Goal: Task Accomplishment & Management: Manage account settings

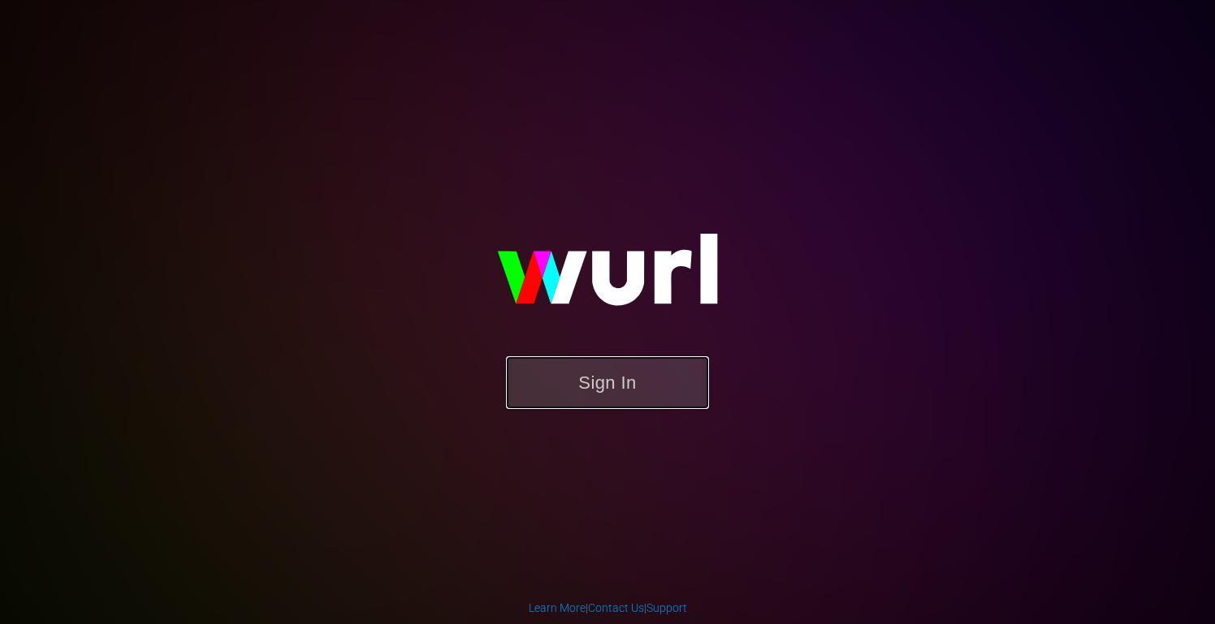
click at [594, 389] on button "Sign In" at bounding box center [607, 382] width 203 height 53
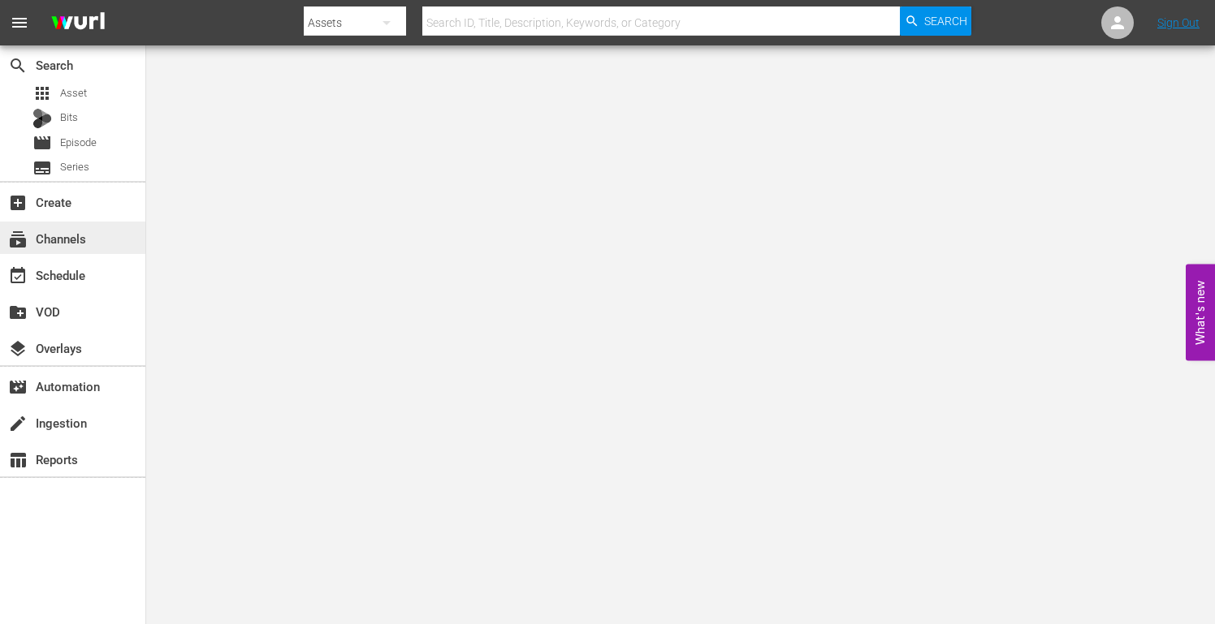
click at [85, 240] on div "subscriptions Channels" at bounding box center [45, 236] width 91 height 15
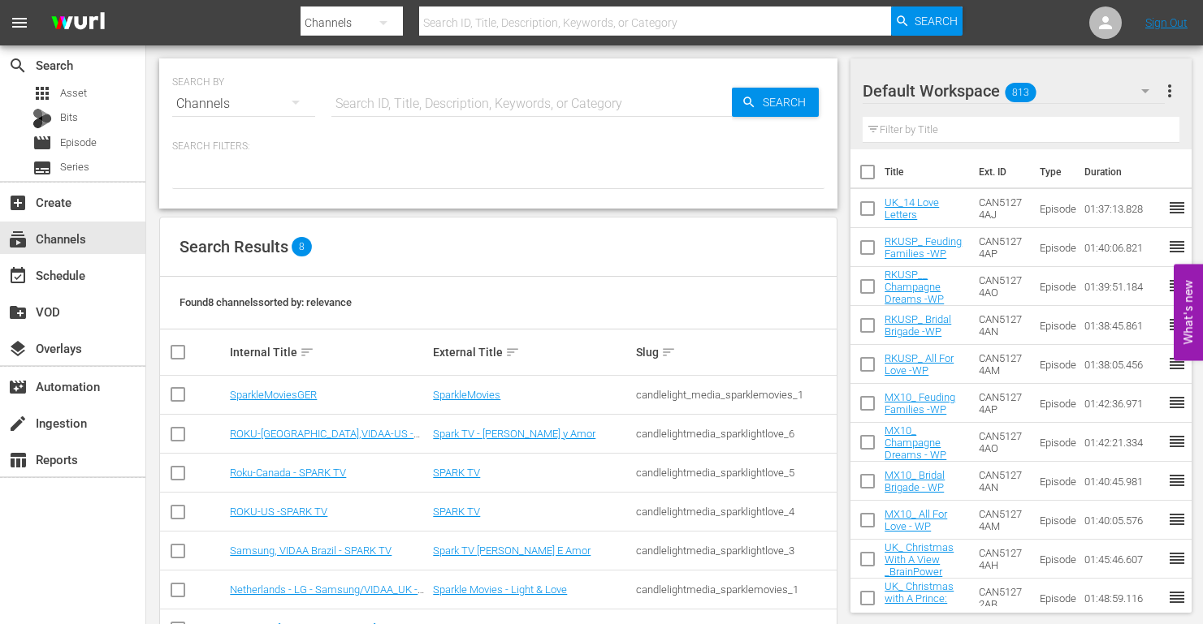
scroll to position [93, 0]
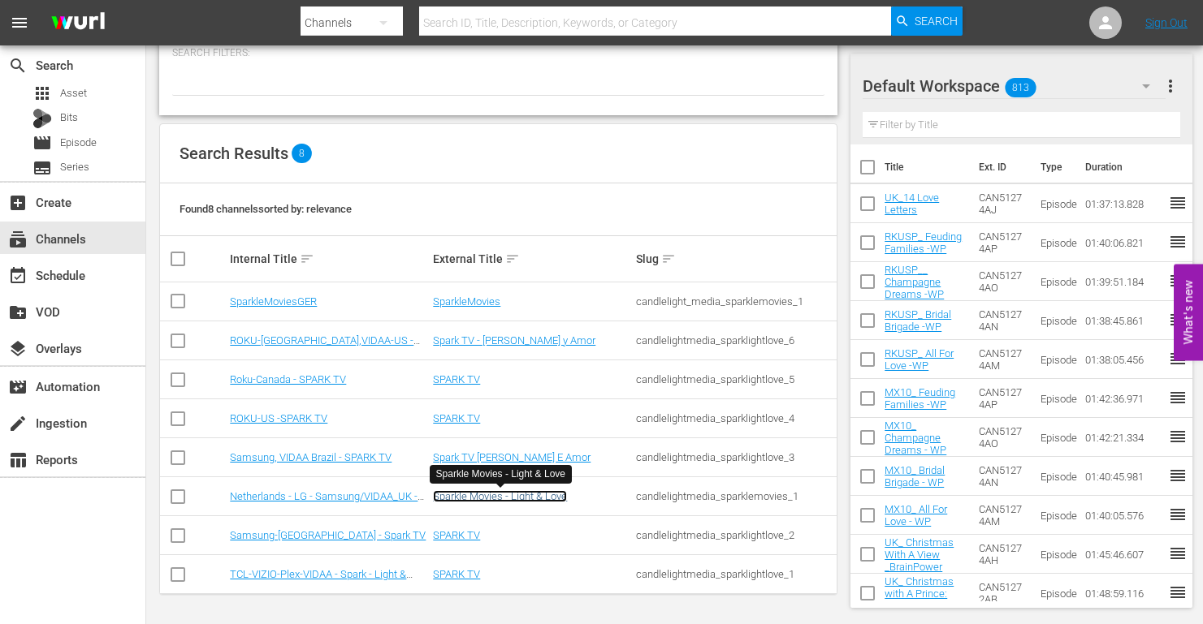
click at [480, 496] on link "Sparkle Movies - Light & Love" at bounding box center [500, 496] width 134 height 12
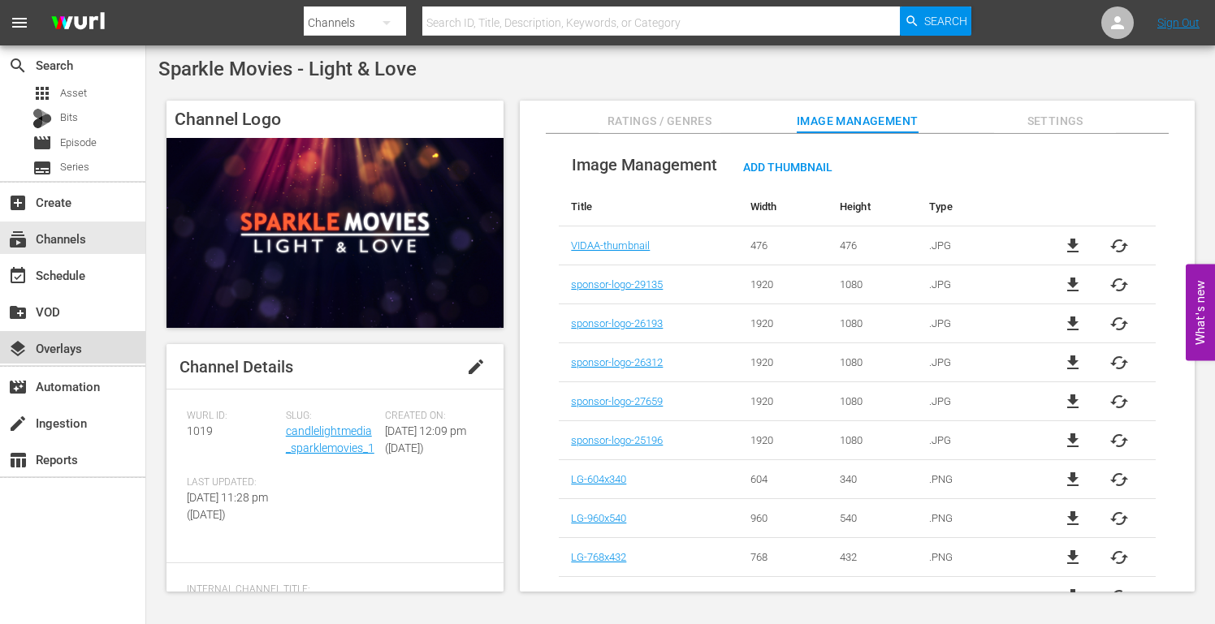
click at [68, 346] on div "layers Overlays" at bounding box center [45, 346] width 91 height 15
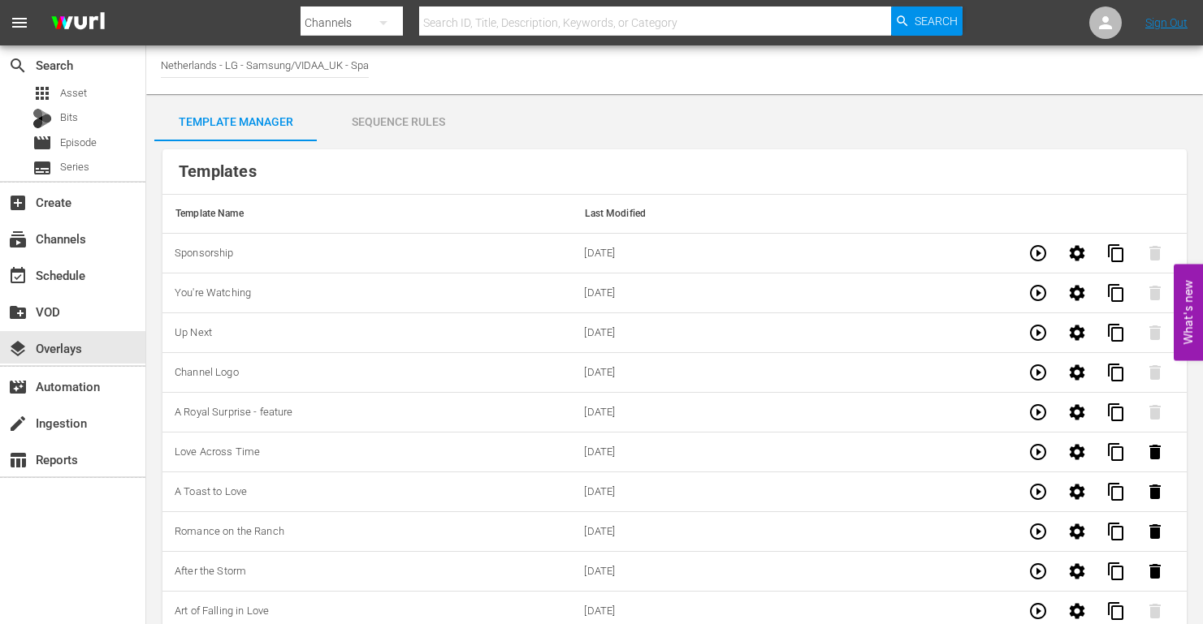
click at [387, 123] on div "Sequence Rules" at bounding box center [398, 121] width 162 height 39
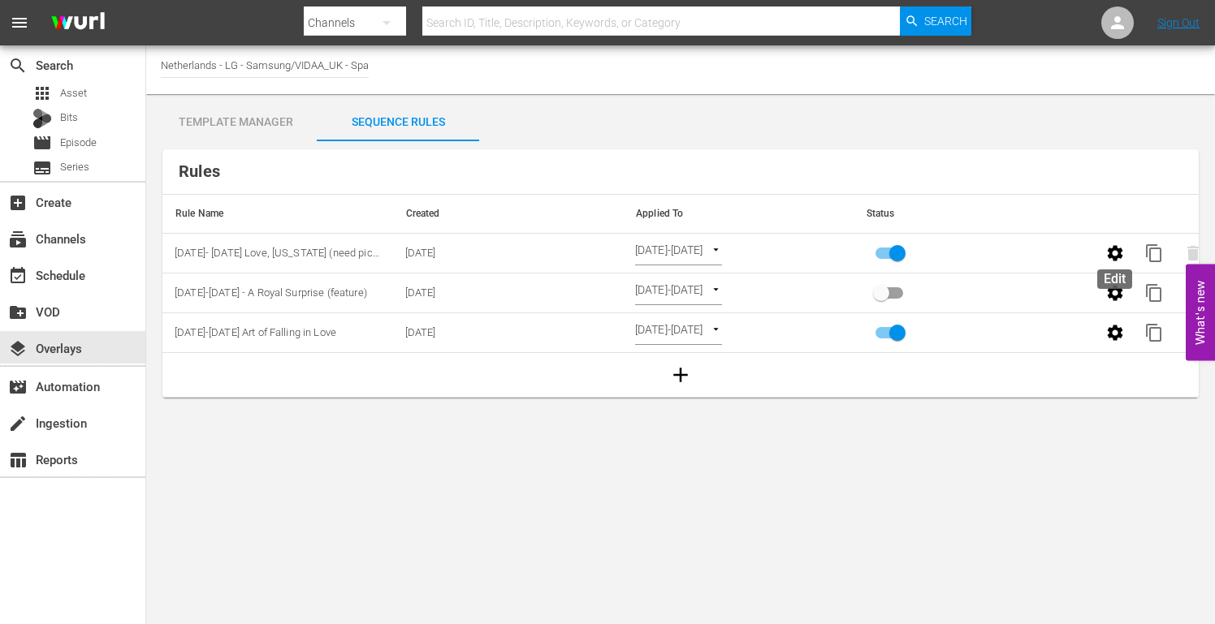
click at [1113, 253] on icon "button" at bounding box center [1114, 253] width 19 height 19
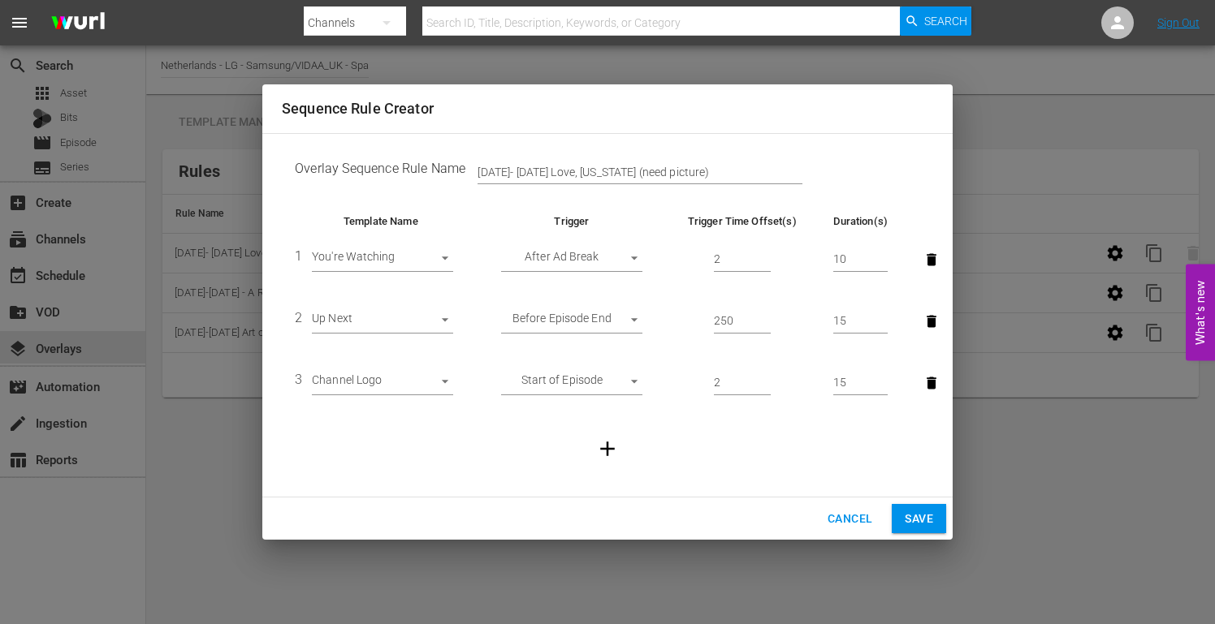
click at [846, 515] on span "Cancel" at bounding box center [849, 519] width 45 height 20
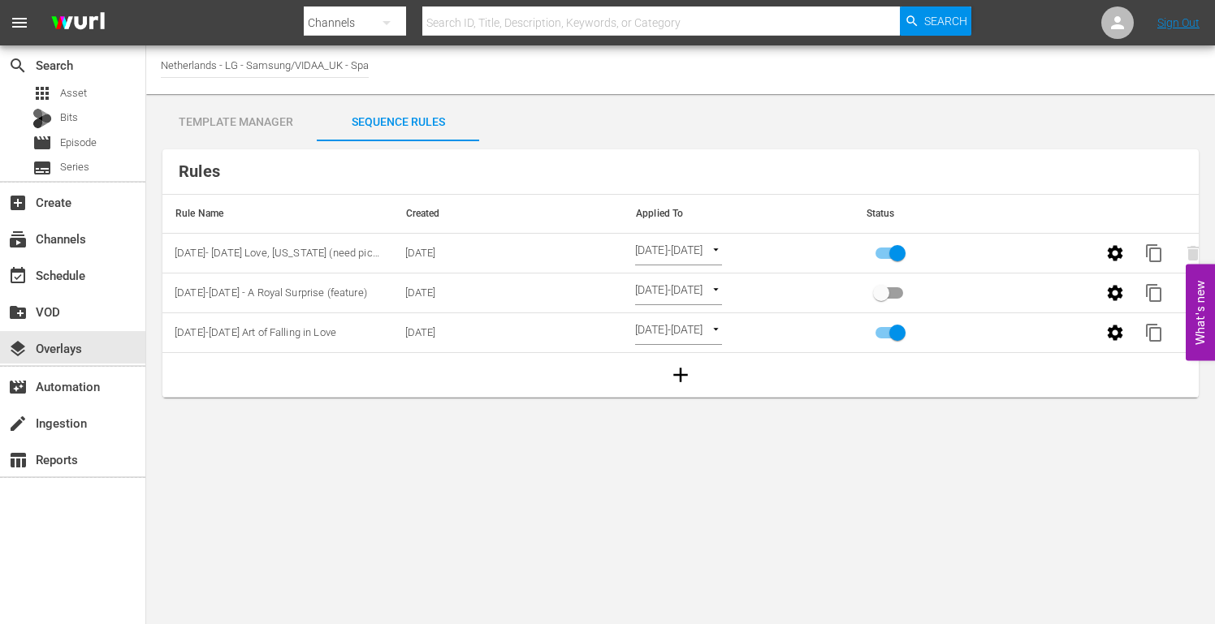
click at [232, 123] on div "Template Manager" at bounding box center [235, 121] width 162 height 39
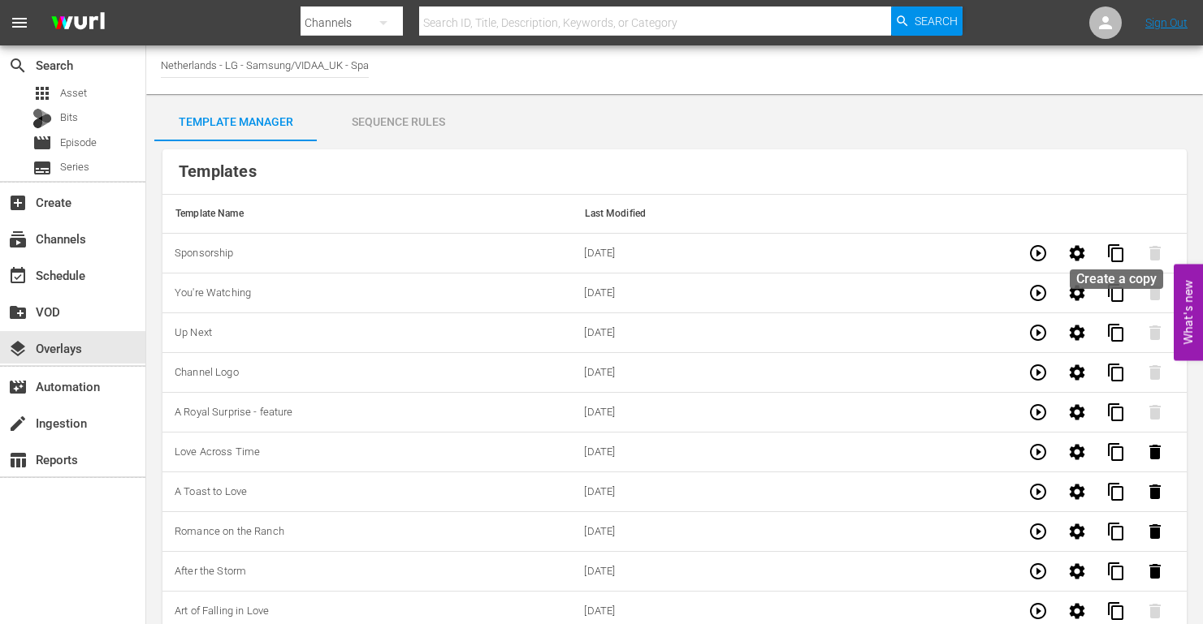
click at [1122, 256] on span "content_copy" at bounding box center [1115, 253] width 19 height 19
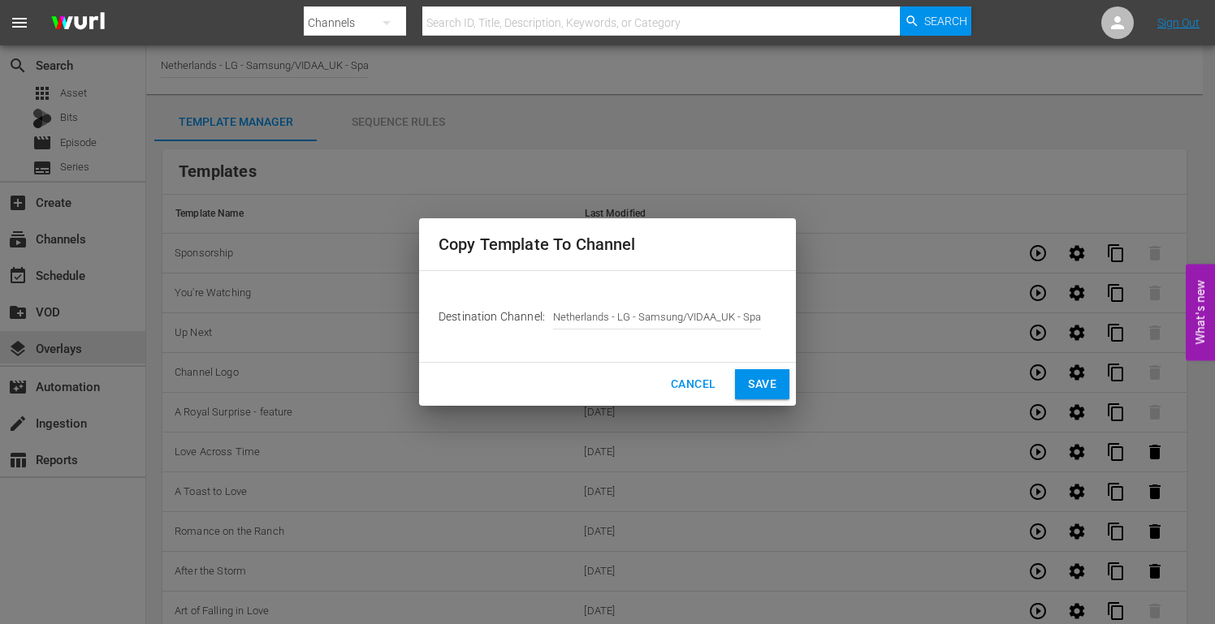
click at [752, 373] on button "Save" at bounding box center [762, 384] width 54 height 30
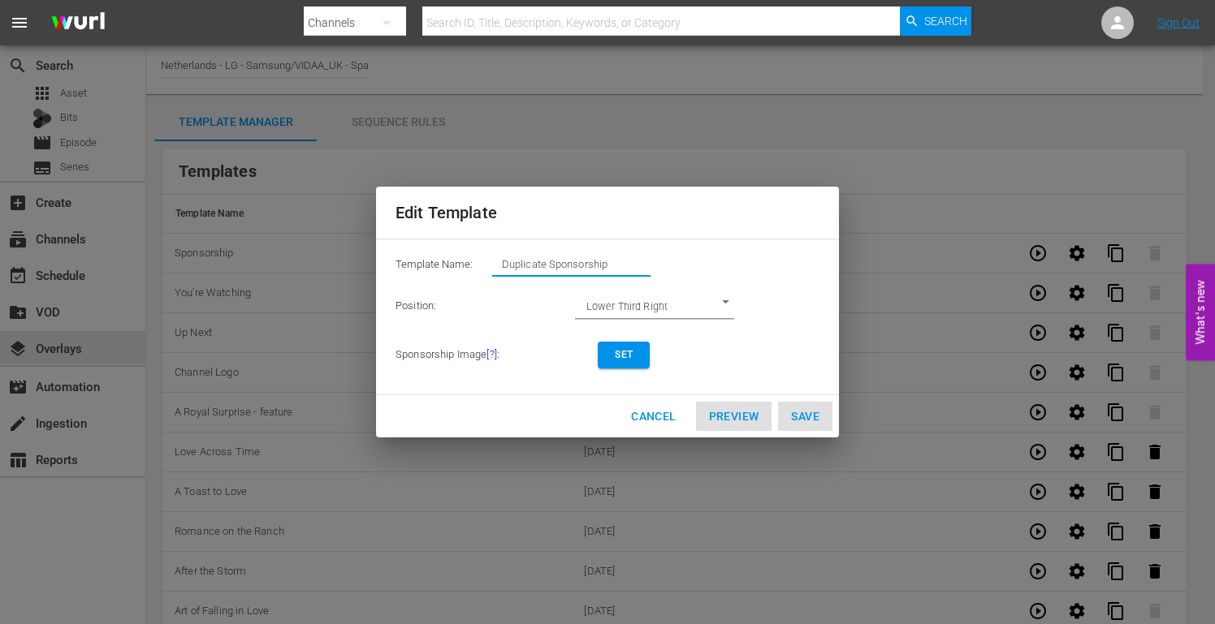
drag, startPoint x: 623, startPoint y: 263, endPoint x: 171, endPoint y: 252, distance: 451.6
click at [171, 252] on div "Edit Template Template Name: Duplicate Sponsorship Position: Lower Third Right …" at bounding box center [607, 312] width 1195 height 605
click at [630, 349] on span "Set" at bounding box center [624, 355] width 26 height 17
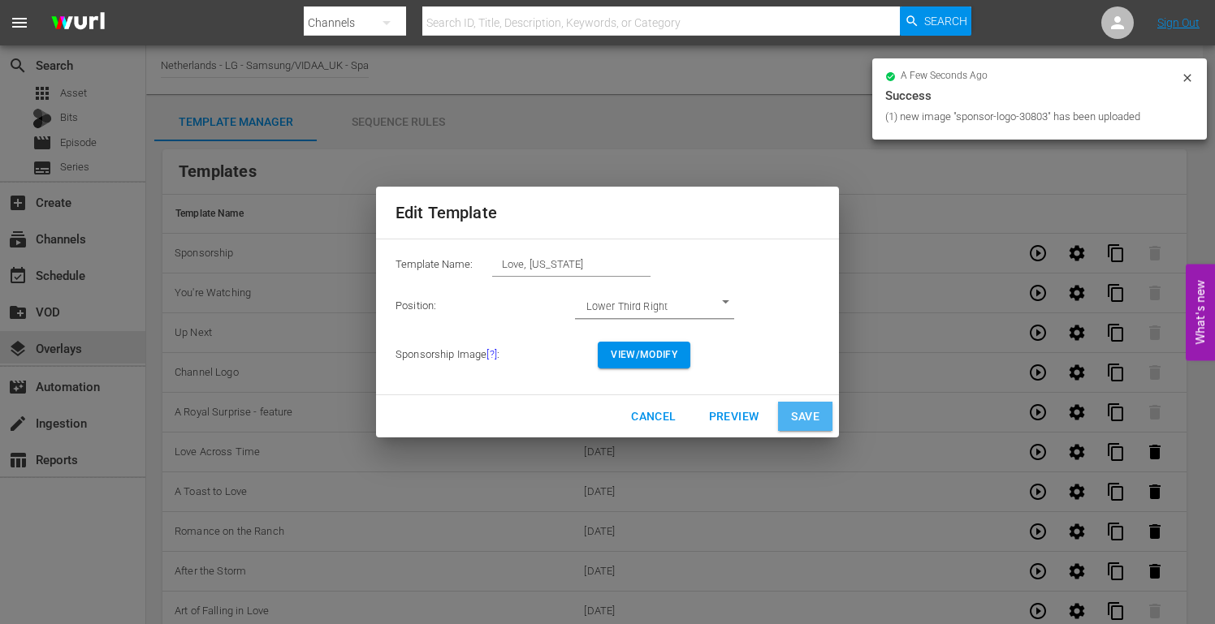
click at [805, 413] on span "Save" at bounding box center [805, 417] width 28 height 20
type input "Duplicate Sponsorship"
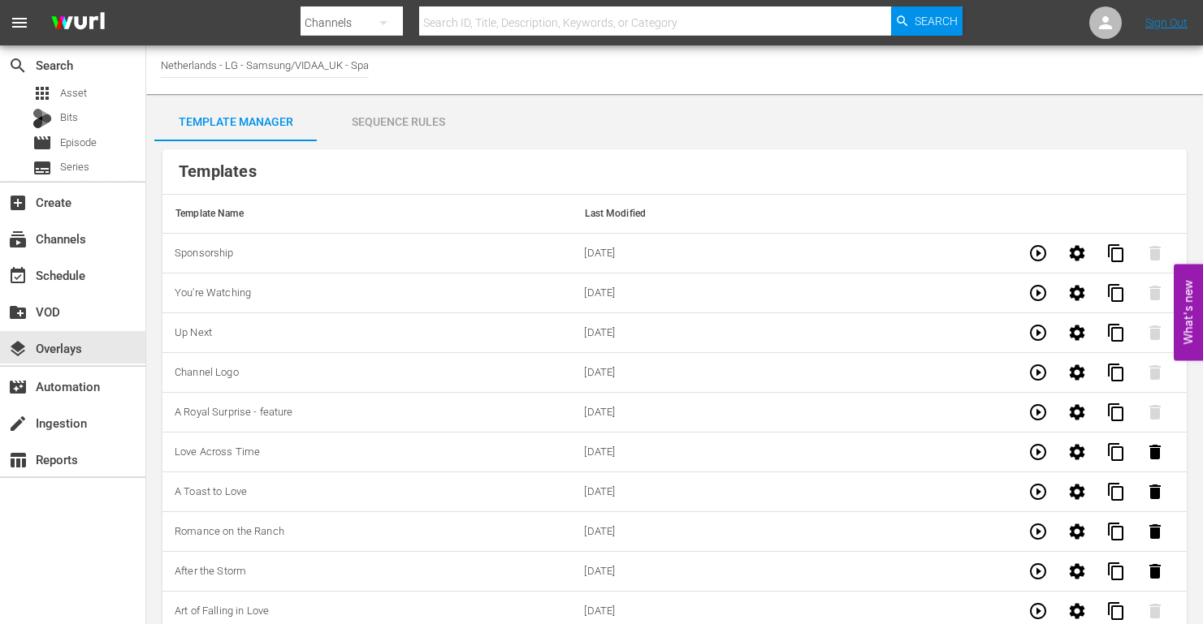
click at [406, 122] on div "Sequence Rules" at bounding box center [398, 121] width 162 height 39
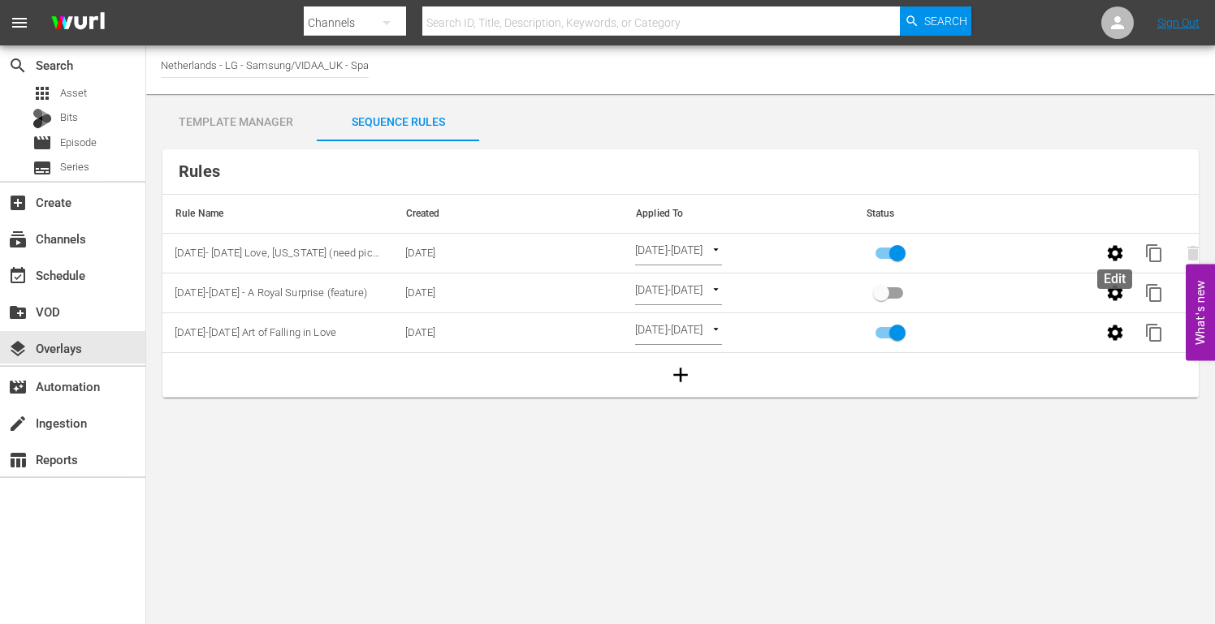
click at [1104, 252] on button "button" at bounding box center [1114, 253] width 39 height 39
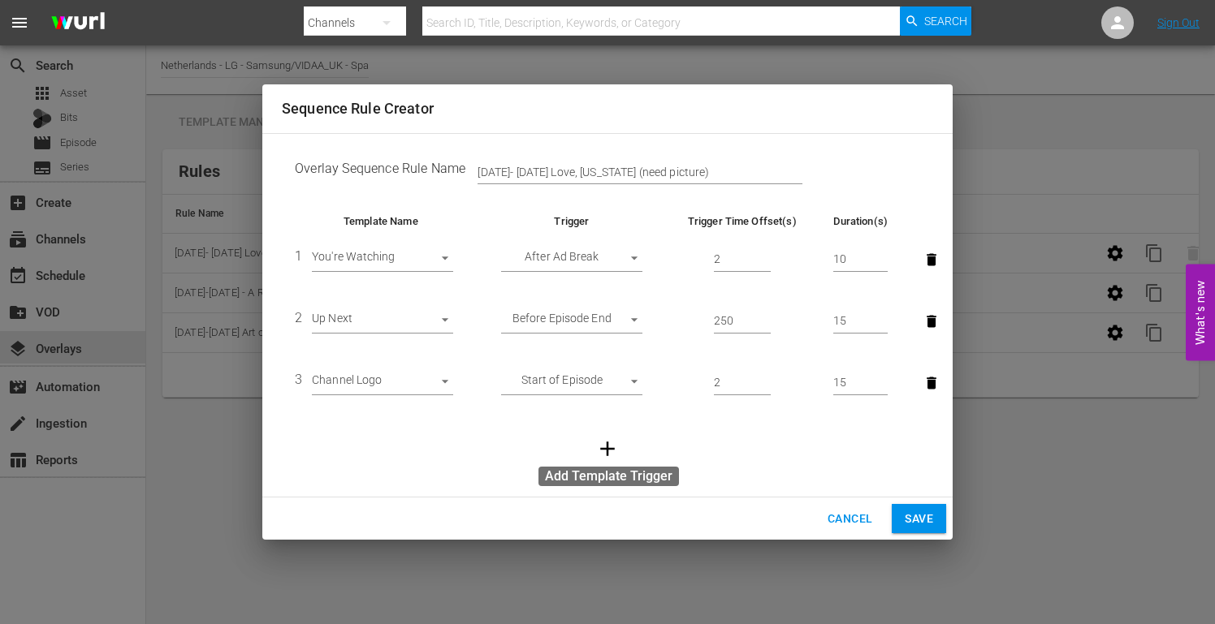
click at [605, 449] on icon "button" at bounding box center [607, 449] width 15 height 15
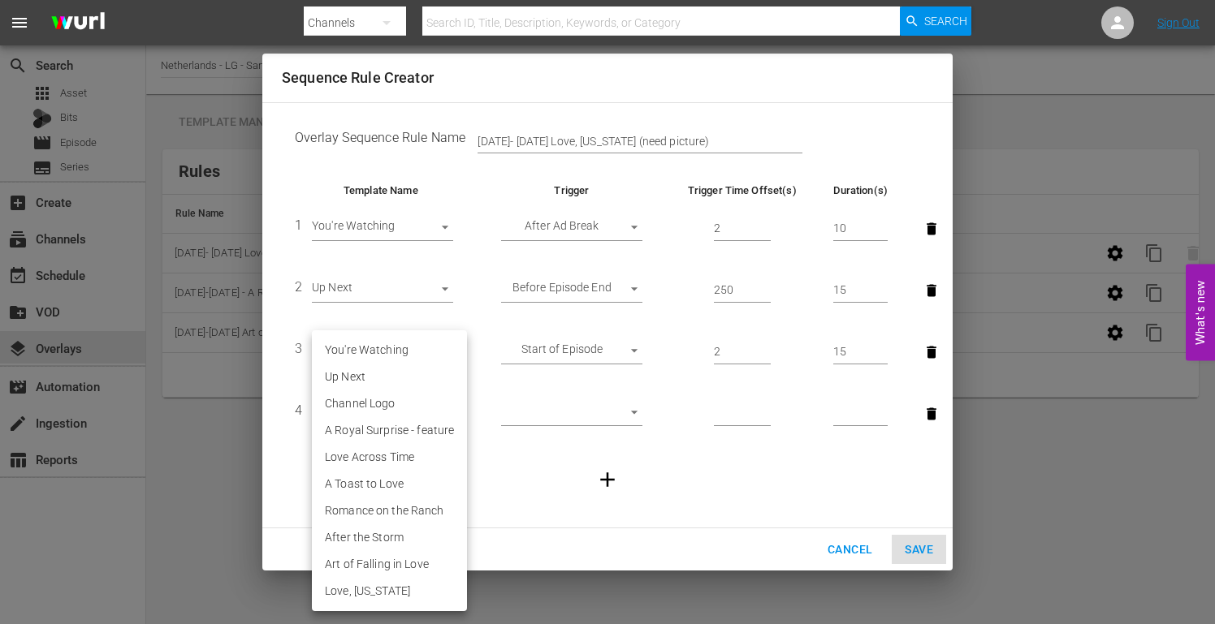
click at [442, 414] on body "menu Search By Channels Search ID, Title, Description, Keywords, or Category Se…" at bounding box center [607, 312] width 1215 height 624
click at [377, 600] on li "Love, [US_STATE]" at bounding box center [389, 591] width 155 height 27
type input "30803"
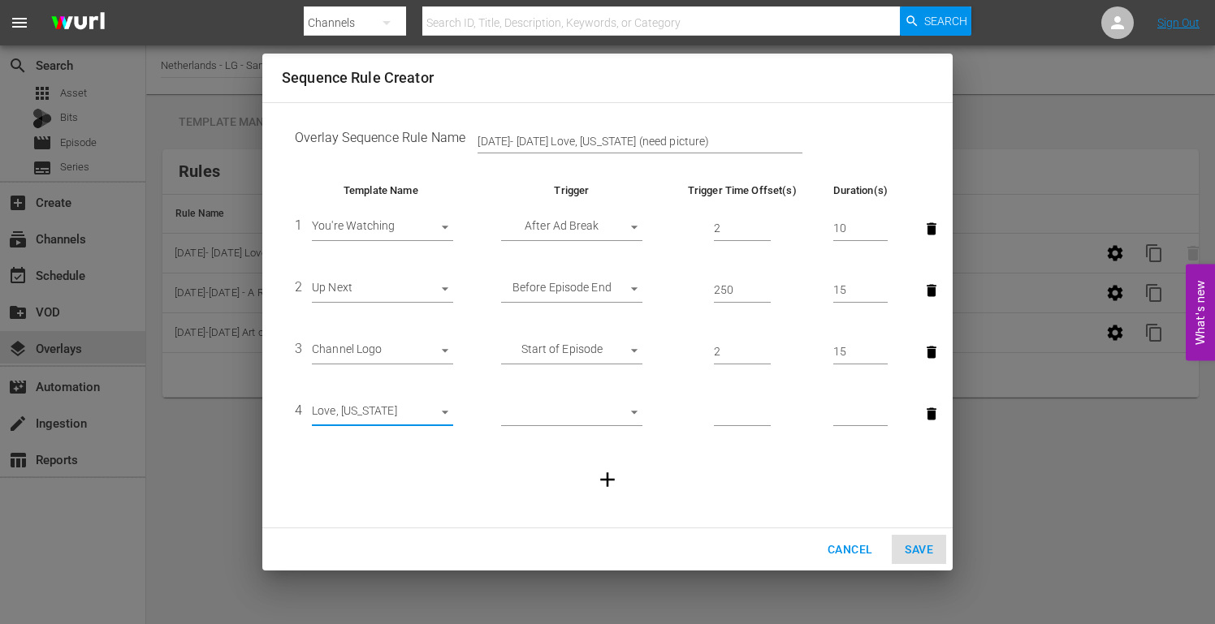
click at [635, 412] on body "menu Search By Channels Search ID, Title, Description, Keywords, or Category Se…" at bounding box center [607, 312] width 1215 height 624
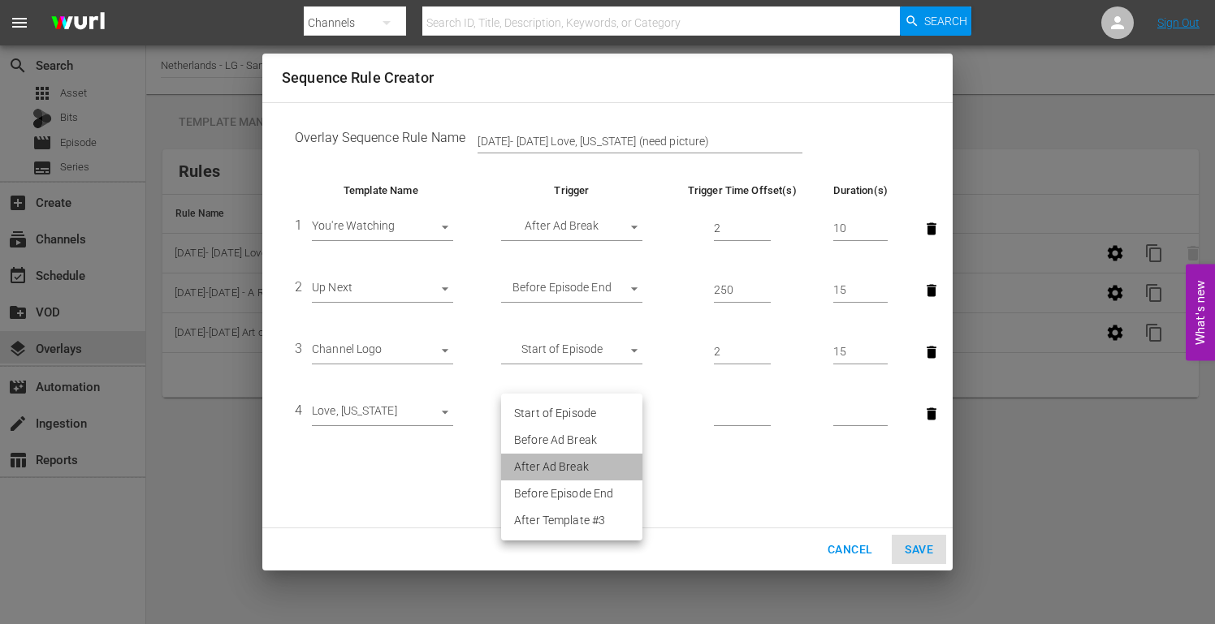
click at [577, 467] on li "After Ad Break" at bounding box center [571, 467] width 141 height 27
type input "AFTER_AD_BREAK"
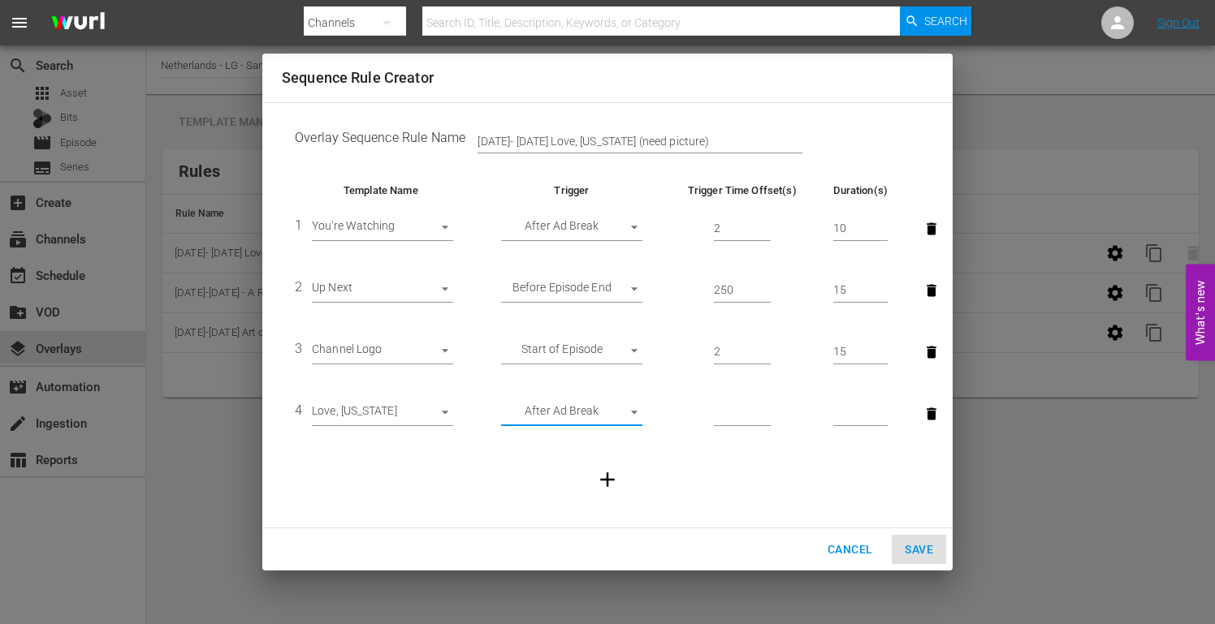
click at [734, 416] on input "number" at bounding box center [742, 414] width 57 height 24
type input "20"
click at [855, 409] on input "number" at bounding box center [860, 414] width 54 height 24
type input "20"
click at [674, 140] on input "[DATE]- [DATE] Love, [US_STATE] (need picture)" at bounding box center [639, 141] width 325 height 24
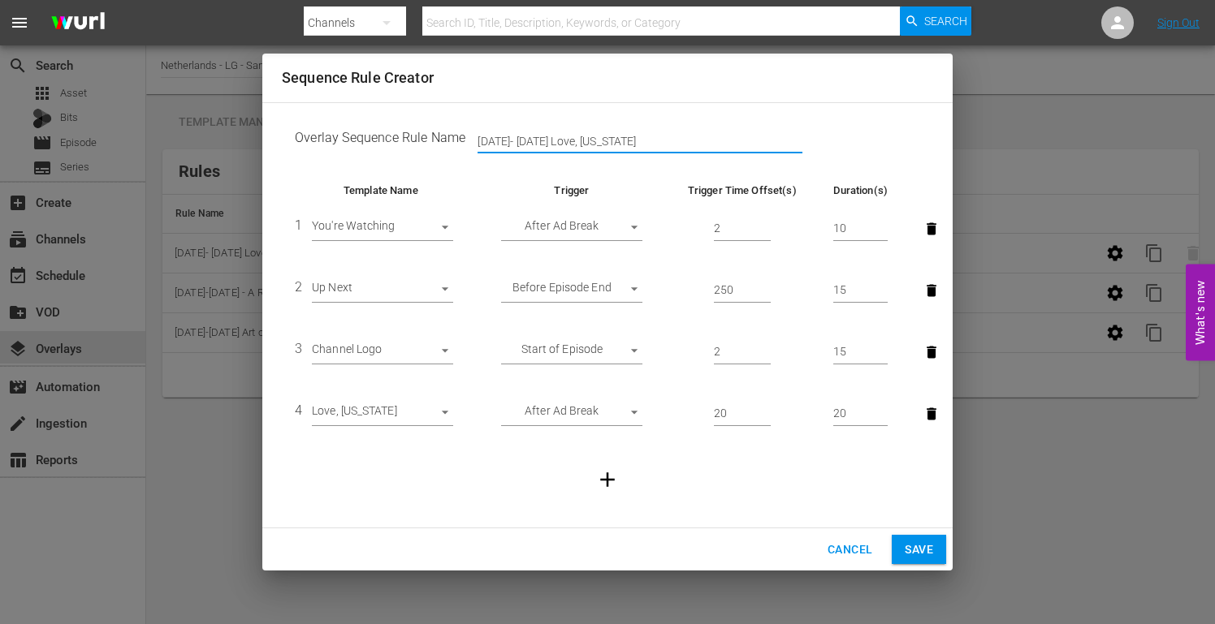
type input "[DATE]- [DATE] Love, [US_STATE]"
click at [908, 543] on span "Save" at bounding box center [919, 550] width 28 height 20
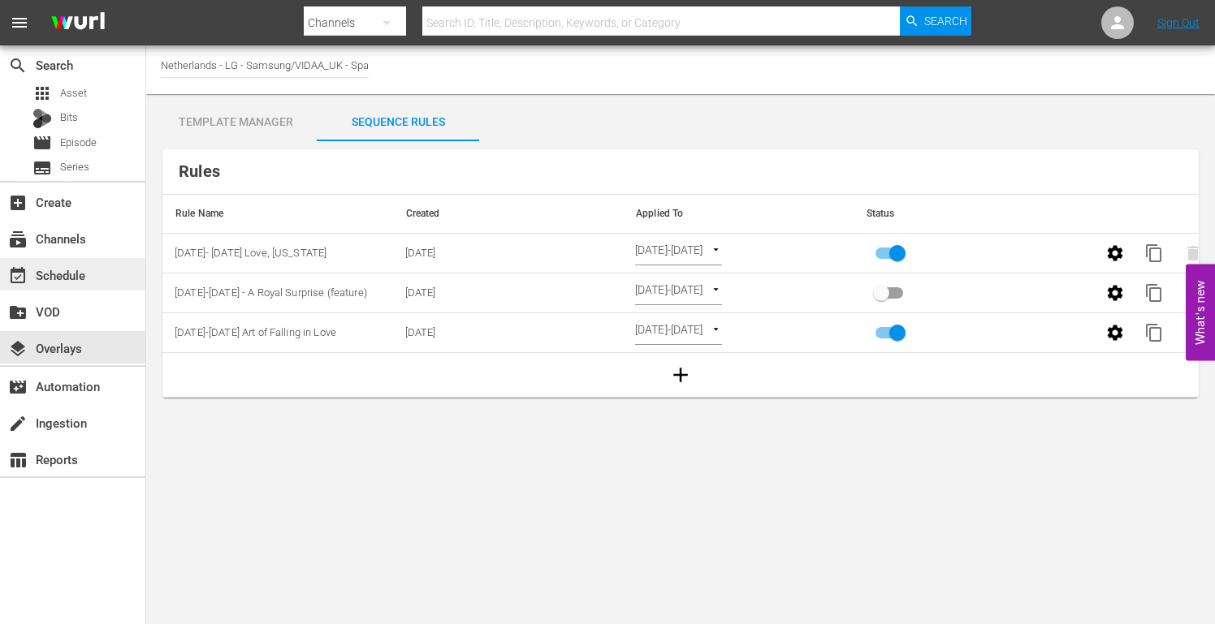
click at [59, 270] on div "event_available Schedule" at bounding box center [45, 273] width 91 height 15
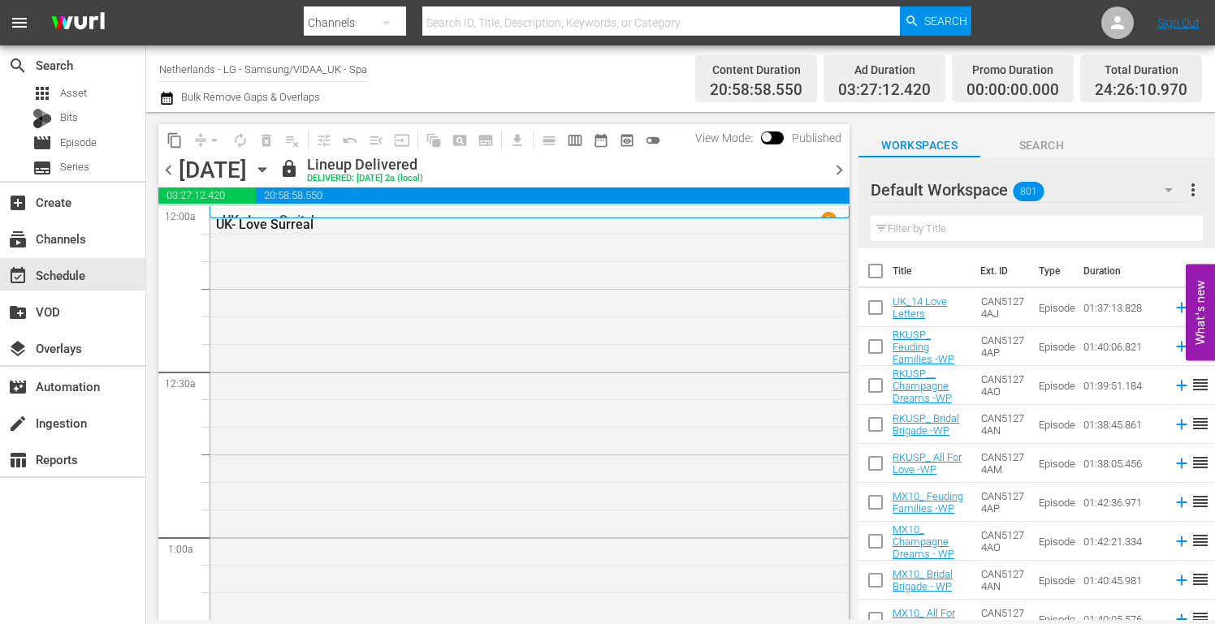
click at [271, 171] on icon "button" at bounding box center [262, 170] width 18 height 18
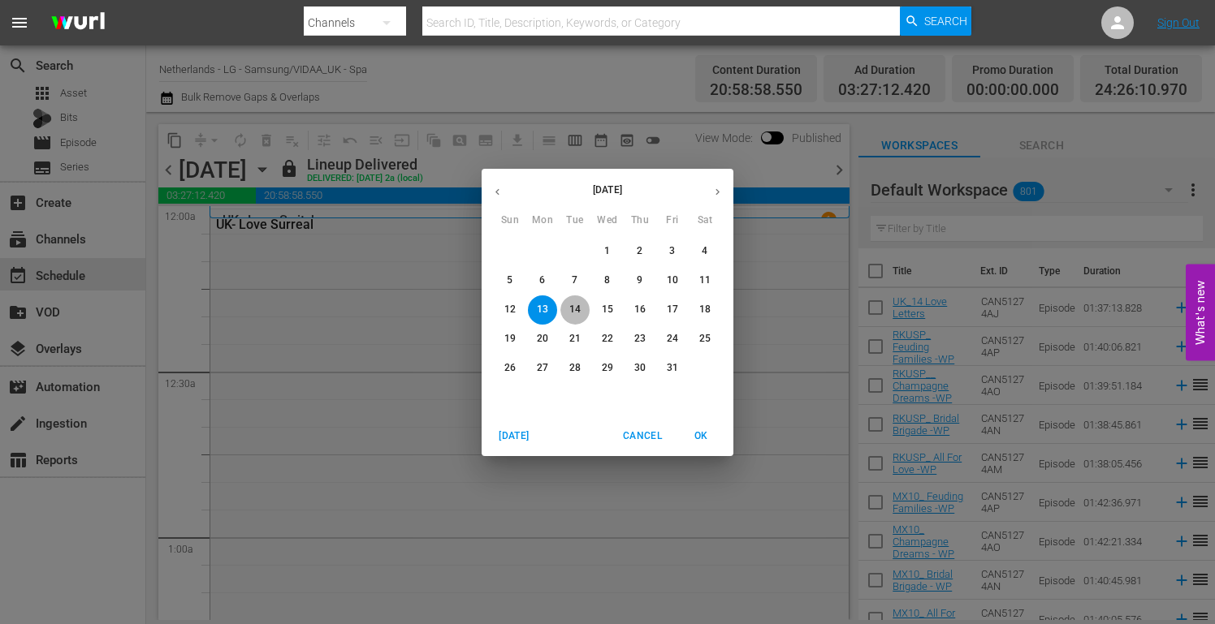
click at [576, 306] on p "14" at bounding box center [574, 310] width 11 height 14
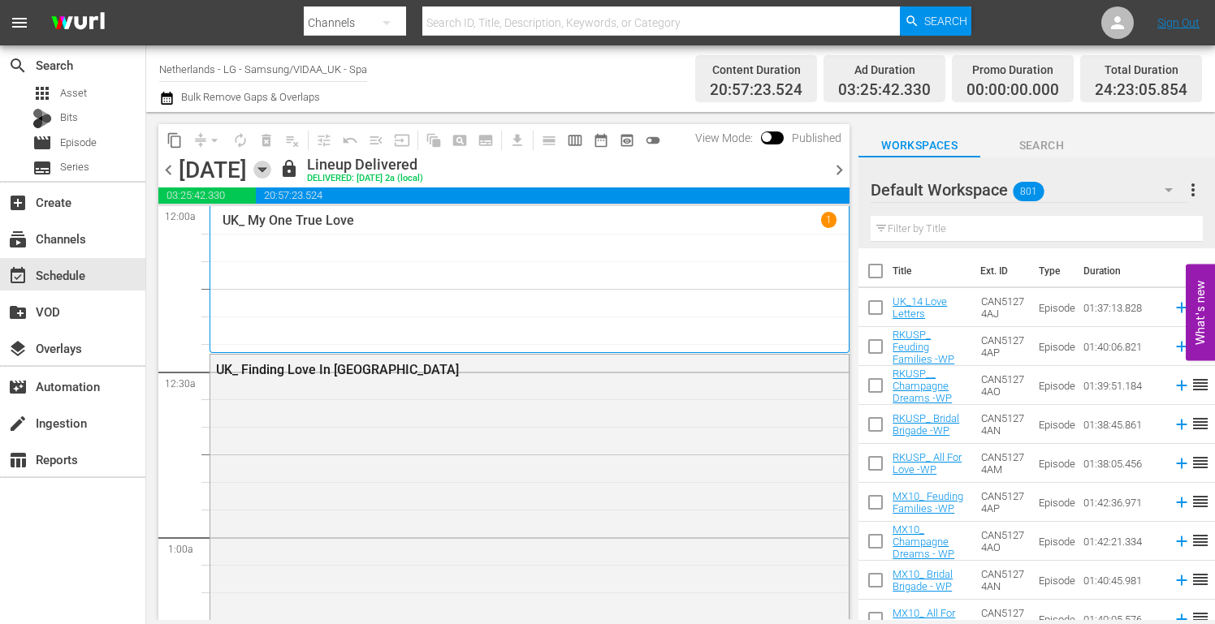
click at [271, 171] on icon "button" at bounding box center [262, 170] width 18 height 18
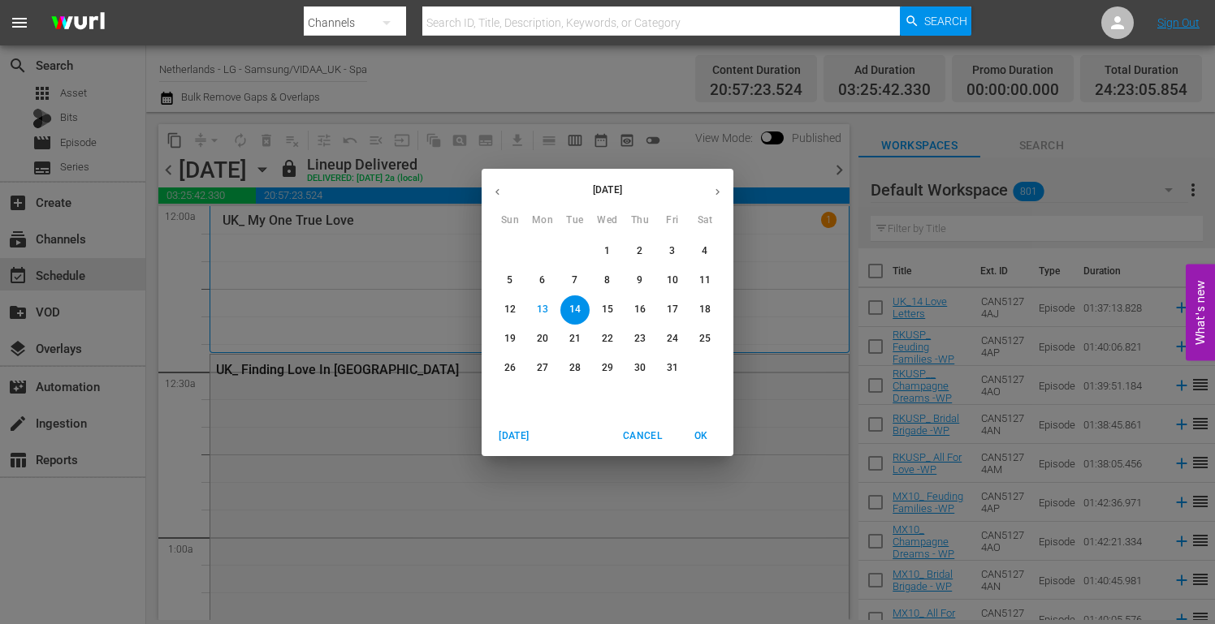
click at [605, 311] on p "15" at bounding box center [607, 310] width 11 height 14
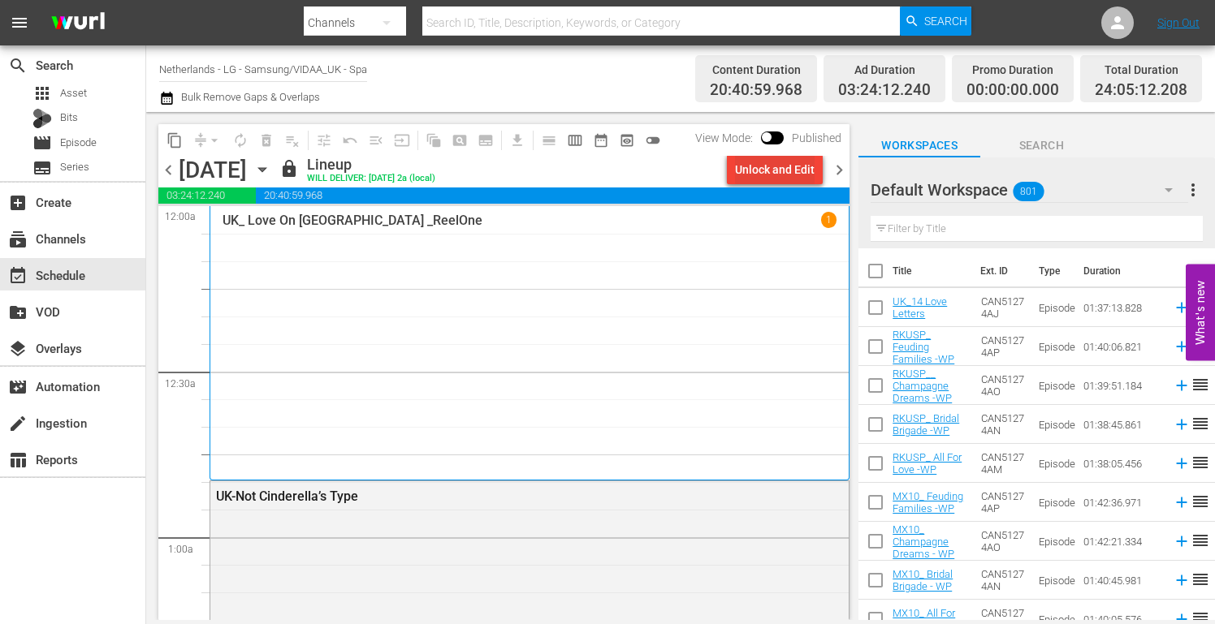
click at [769, 173] on div "Unlock and Edit" at bounding box center [775, 169] width 80 height 29
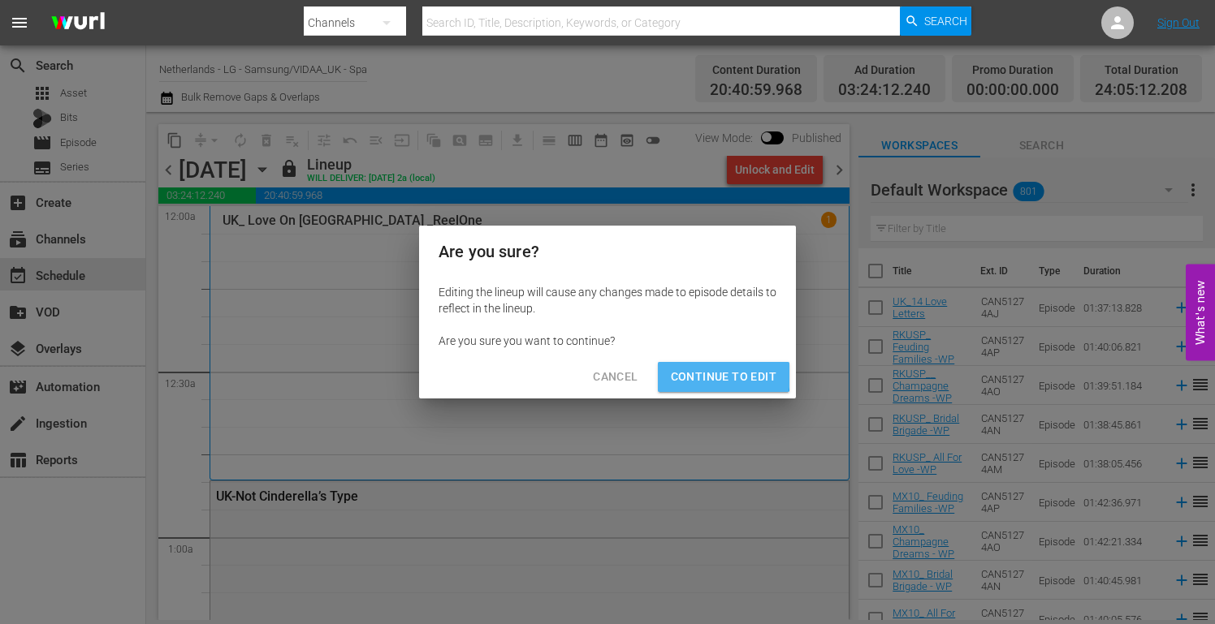
click at [708, 375] on span "Continue to Edit" at bounding box center [724, 377] width 106 height 20
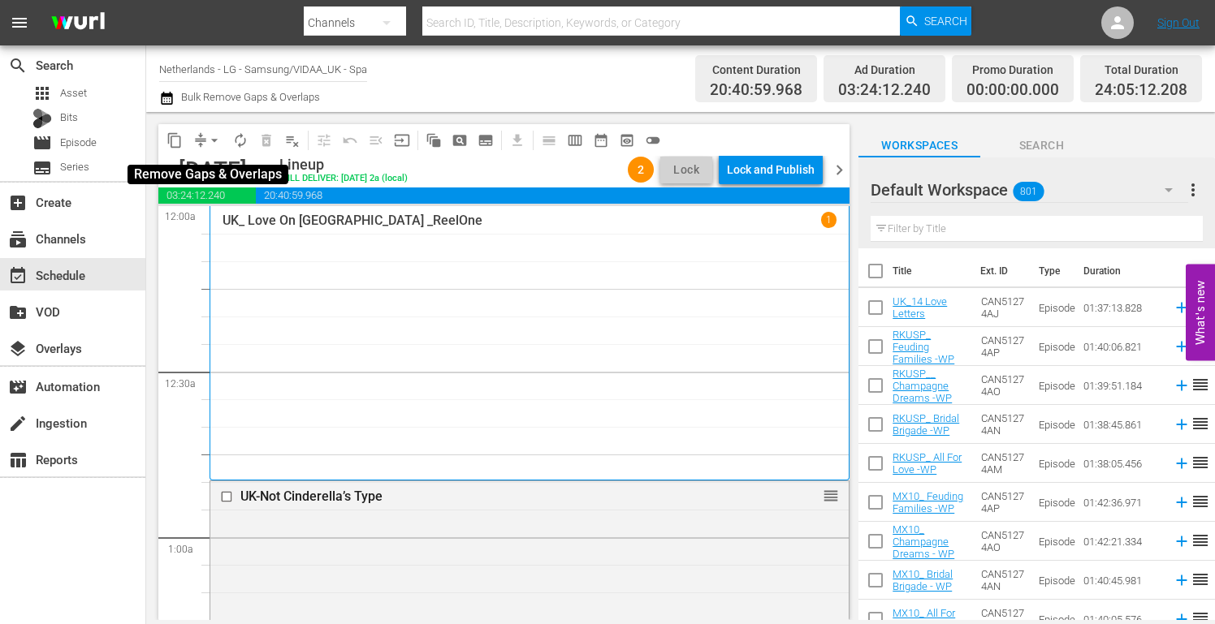
click at [215, 138] on span "arrow_drop_down" at bounding box center [214, 140] width 16 height 16
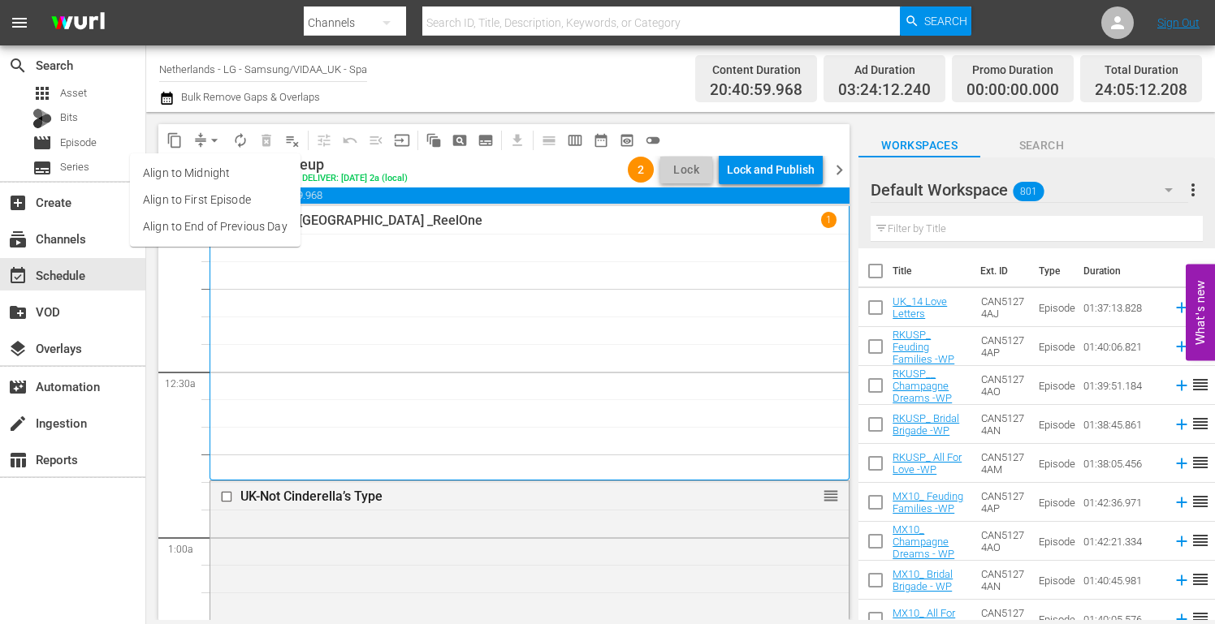
click at [210, 229] on li "Align to End of Previous Day" at bounding box center [215, 227] width 171 height 27
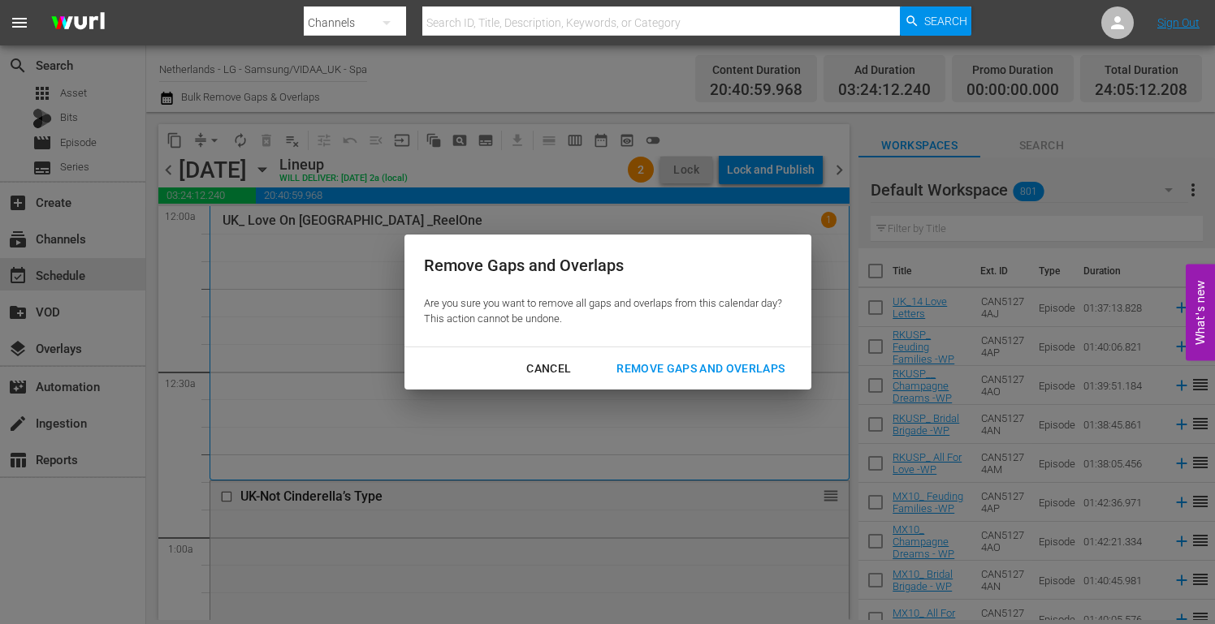
click at [734, 368] on div "Remove Gaps and Overlaps" at bounding box center [700, 369] width 194 height 20
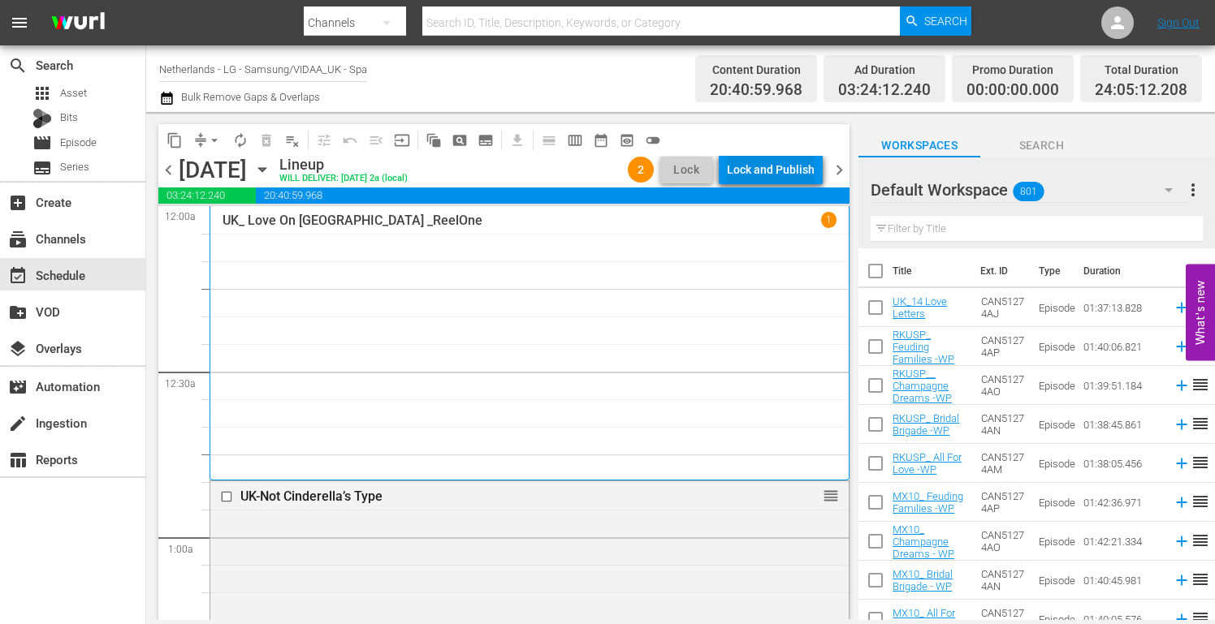
click at [761, 169] on div "Lock and Publish" at bounding box center [771, 169] width 88 height 29
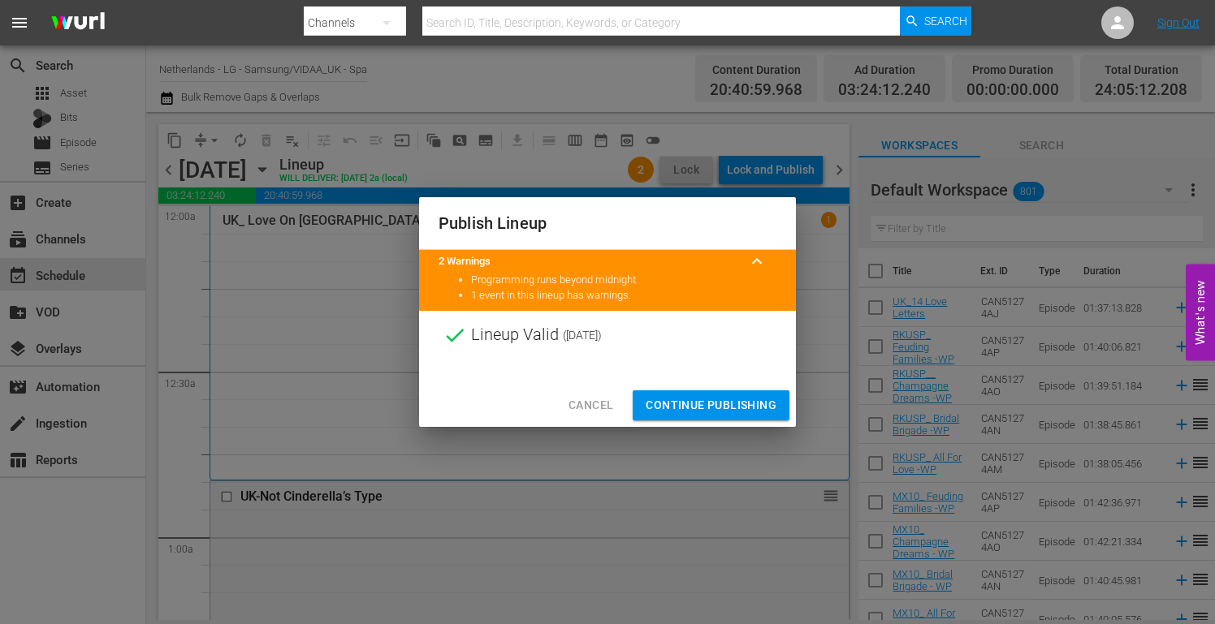
click at [708, 407] on span "Continue Publishing" at bounding box center [711, 405] width 131 height 20
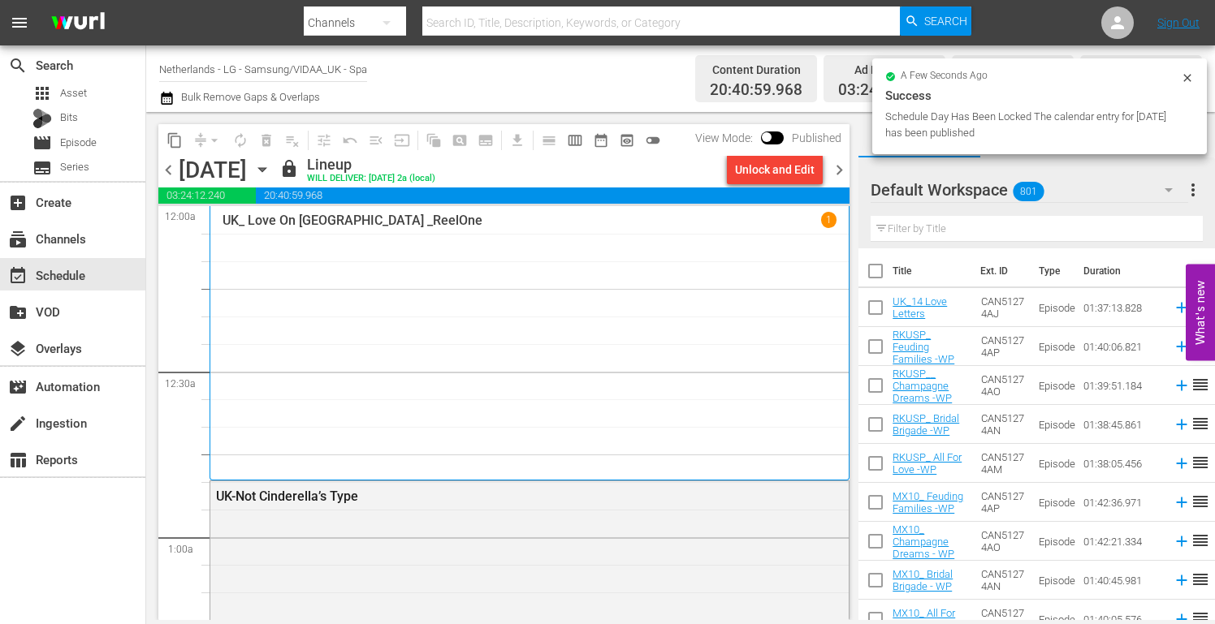
click at [271, 168] on icon "button" at bounding box center [262, 170] width 18 height 18
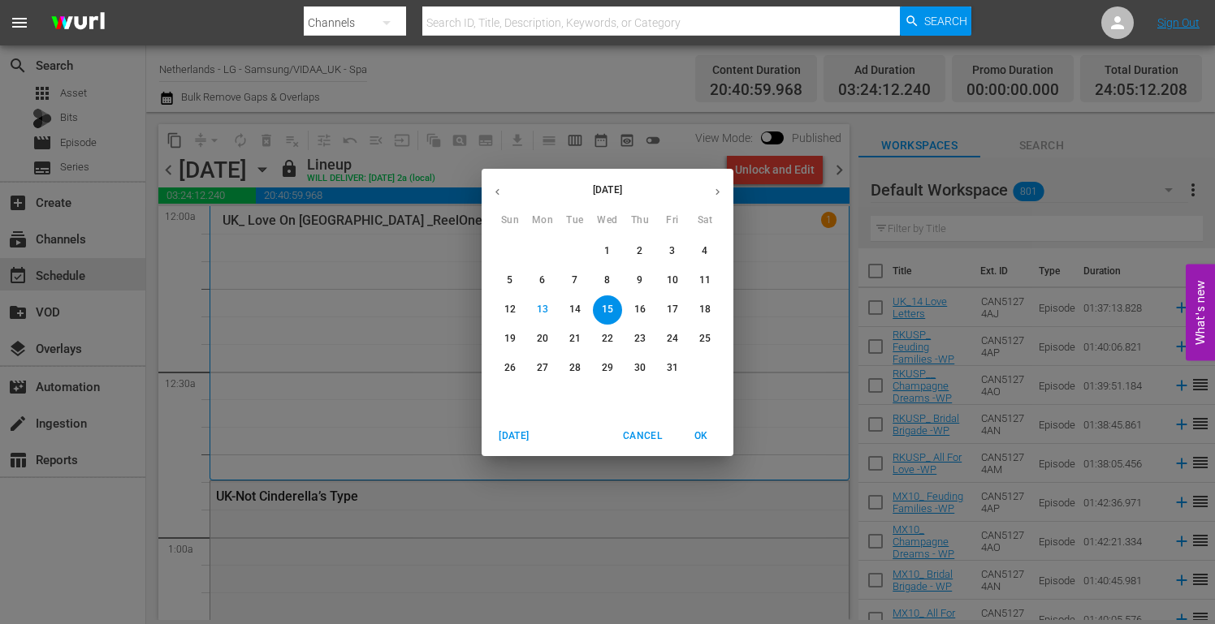
click at [646, 309] on span "16" at bounding box center [639, 310] width 29 height 14
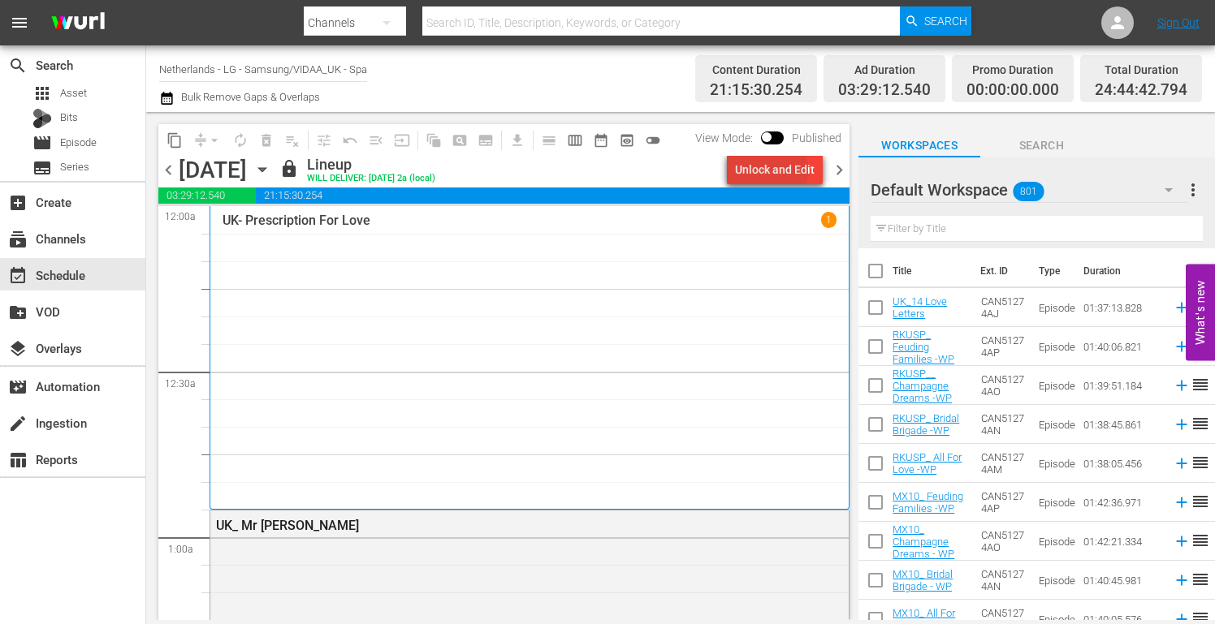
click at [763, 171] on div "Unlock and Edit" at bounding box center [775, 169] width 80 height 29
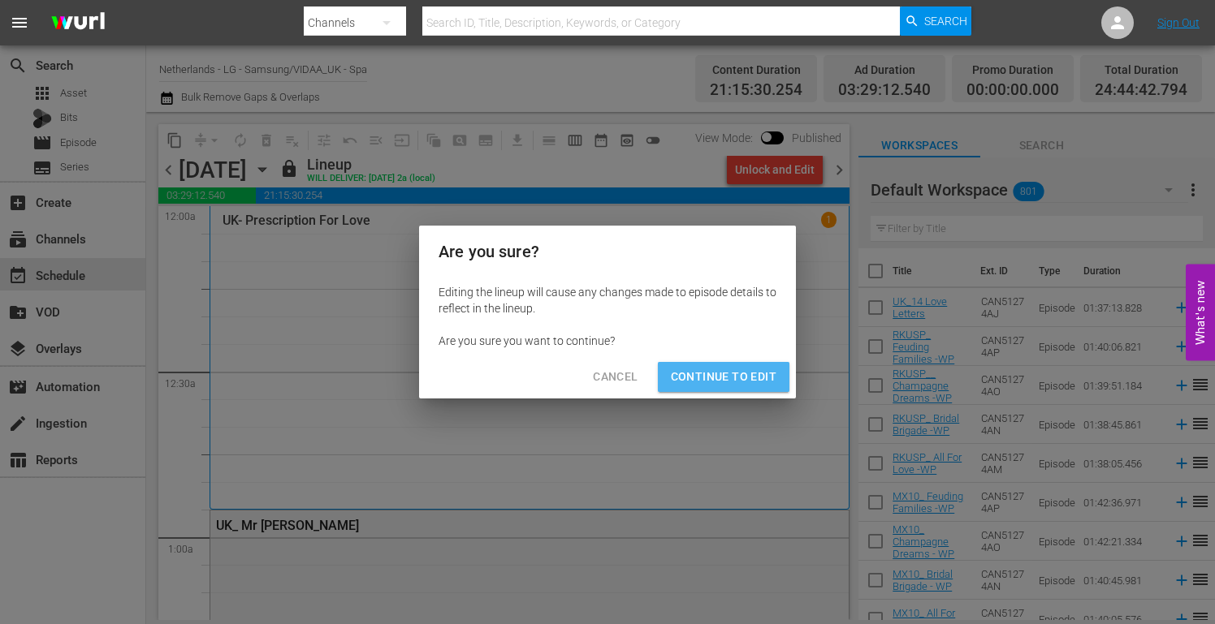
click at [741, 368] on button "Continue to Edit" at bounding box center [724, 377] width 132 height 30
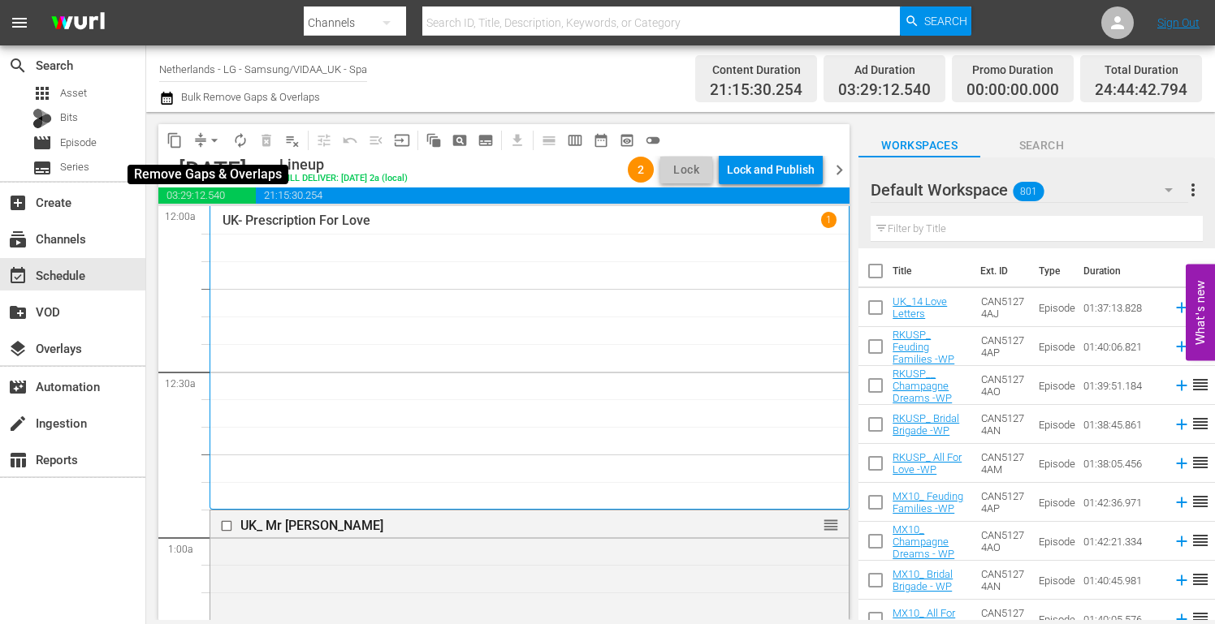
click at [218, 139] on span "arrow_drop_down" at bounding box center [214, 140] width 16 height 16
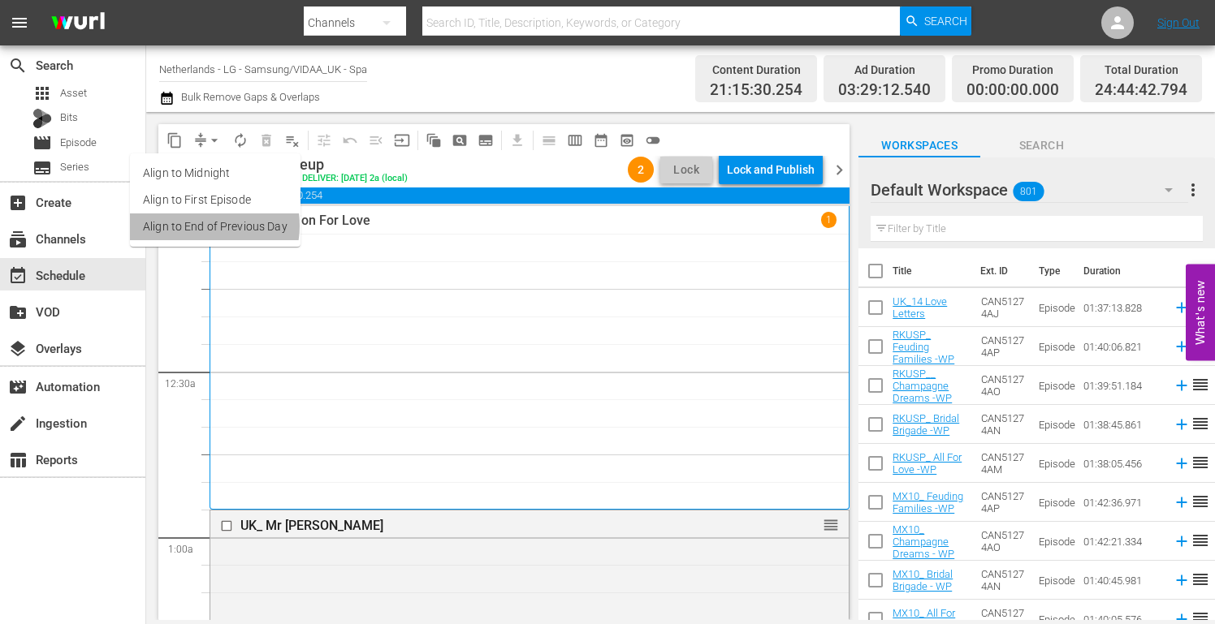
click at [201, 226] on li "Align to End of Previous Day" at bounding box center [215, 227] width 171 height 27
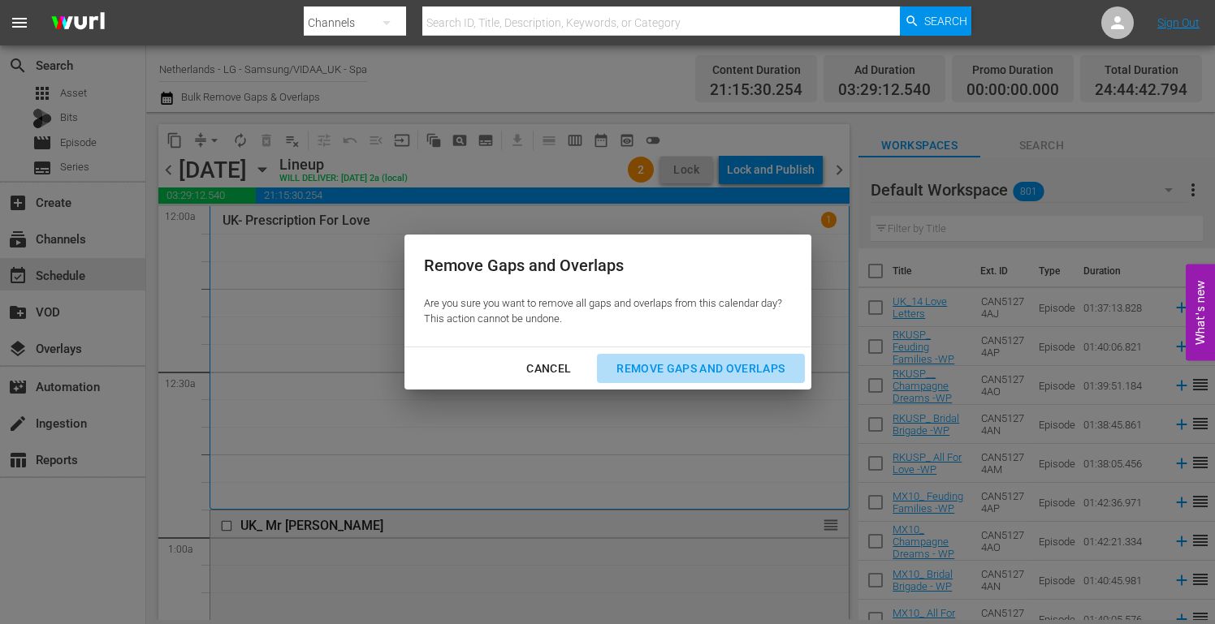
click at [741, 368] on div "Remove Gaps and Overlaps" at bounding box center [700, 369] width 194 height 20
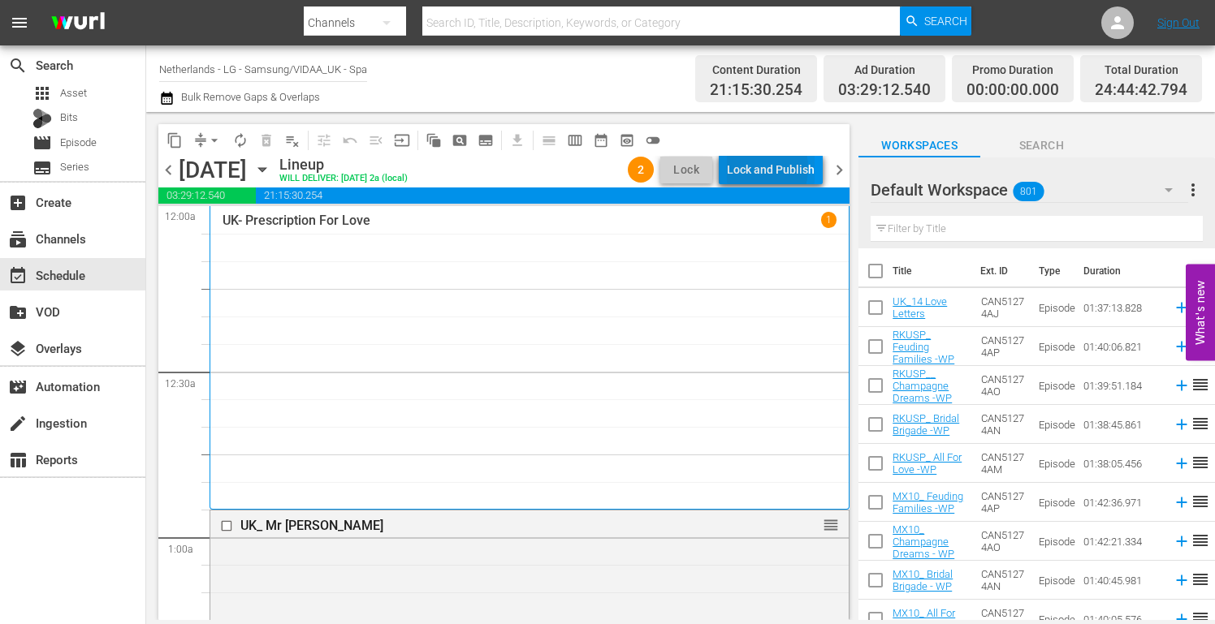
click at [754, 168] on div "Lock and Publish" at bounding box center [771, 169] width 88 height 29
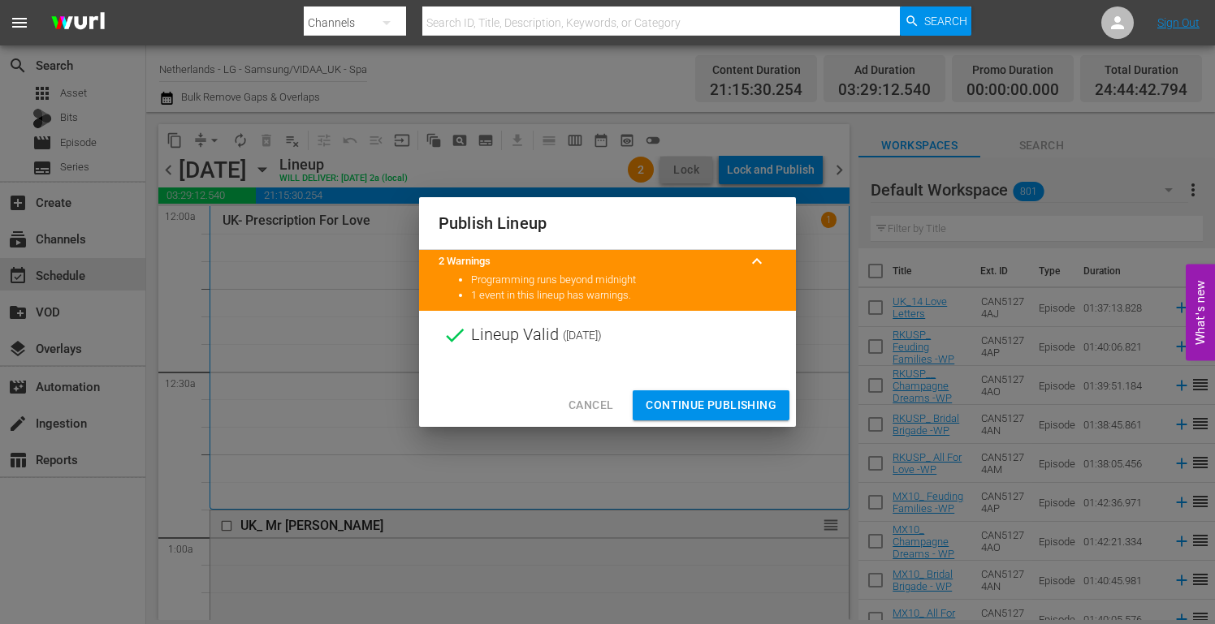
click at [711, 404] on span "Continue Publishing" at bounding box center [711, 405] width 131 height 20
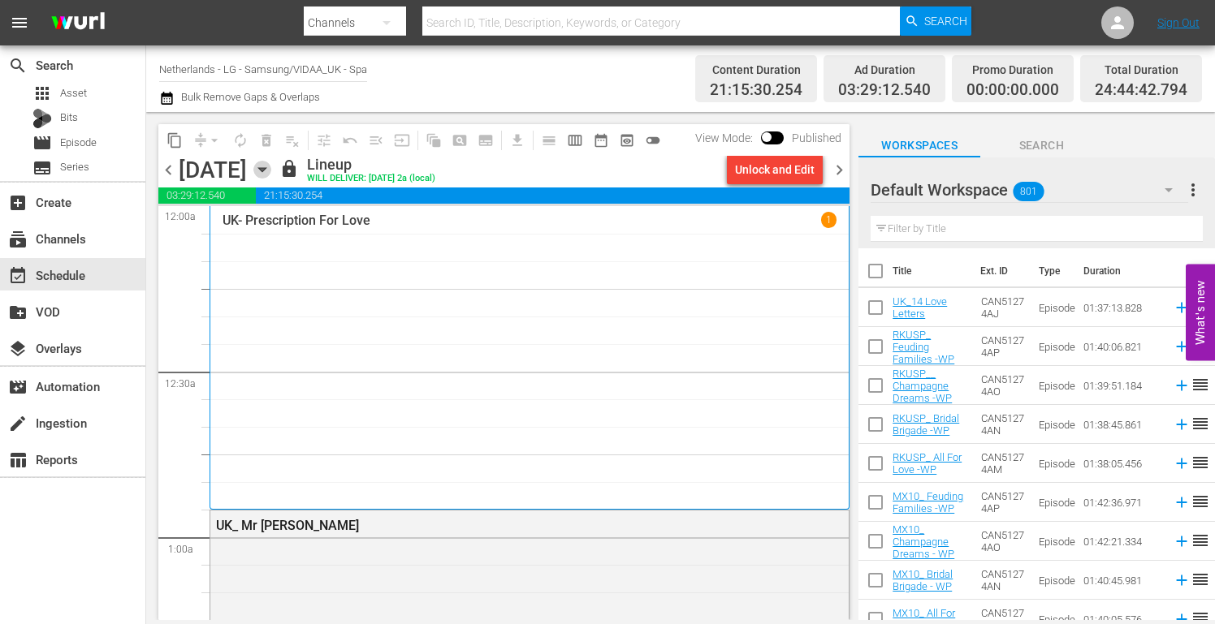
click at [266, 169] on icon "button" at bounding box center [261, 170] width 7 height 4
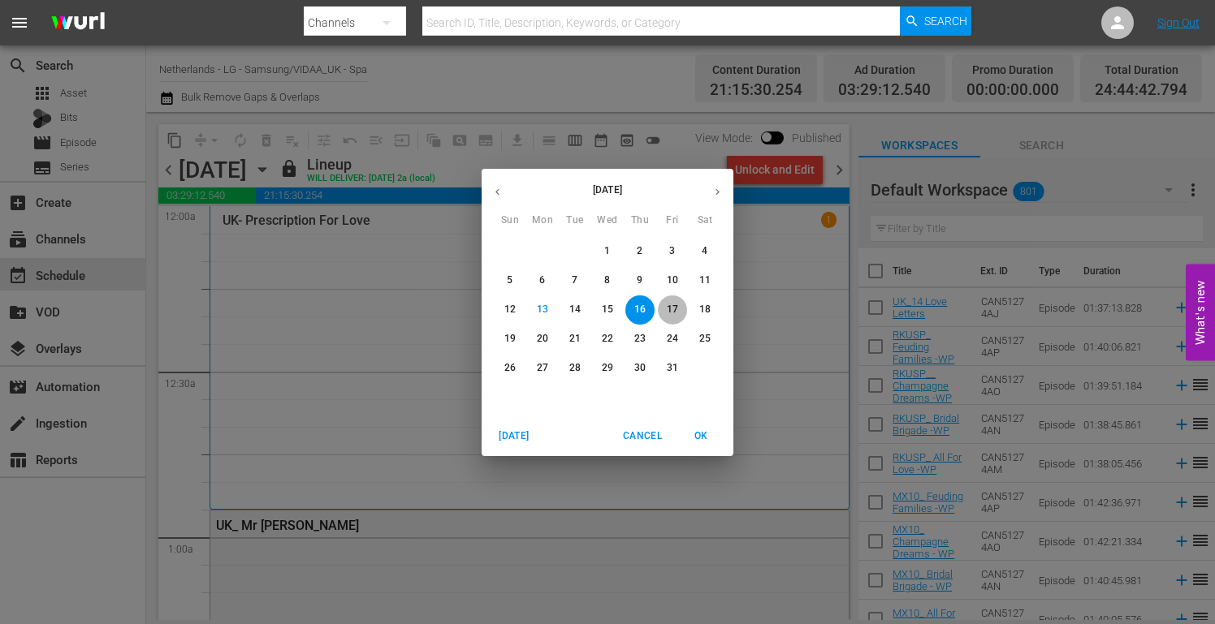
click at [672, 309] on p "17" at bounding box center [672, 310] width 11 height 14
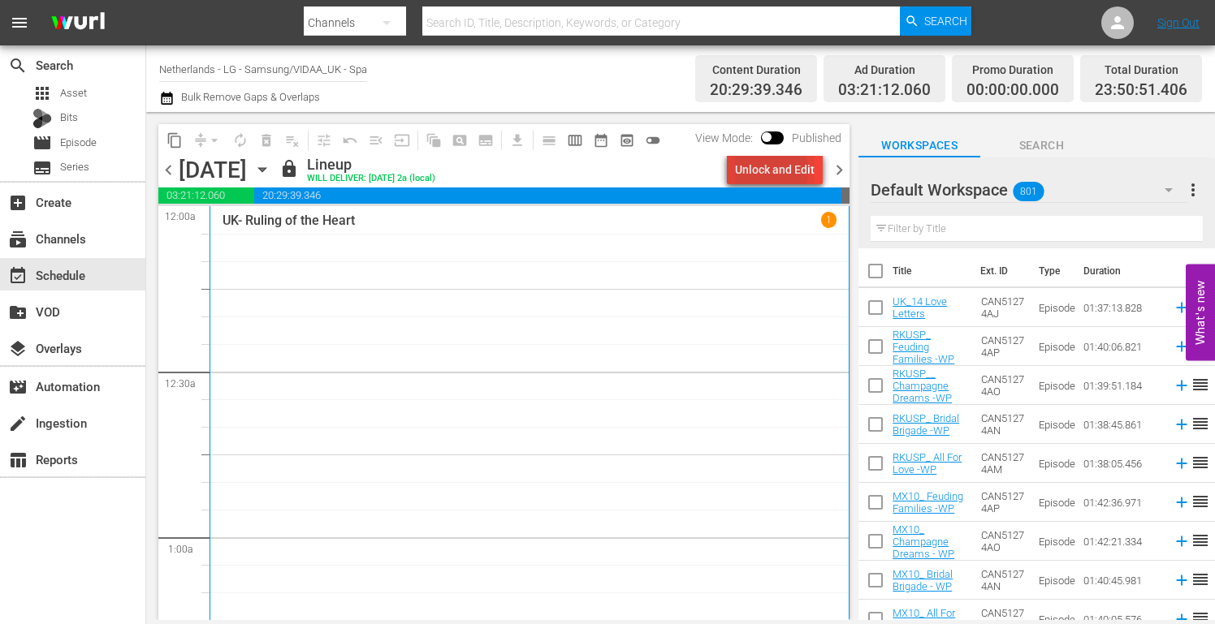
click at [757, 172] on div "Unlock and Edit" at bounding box center [775, 169] width 80 height 29
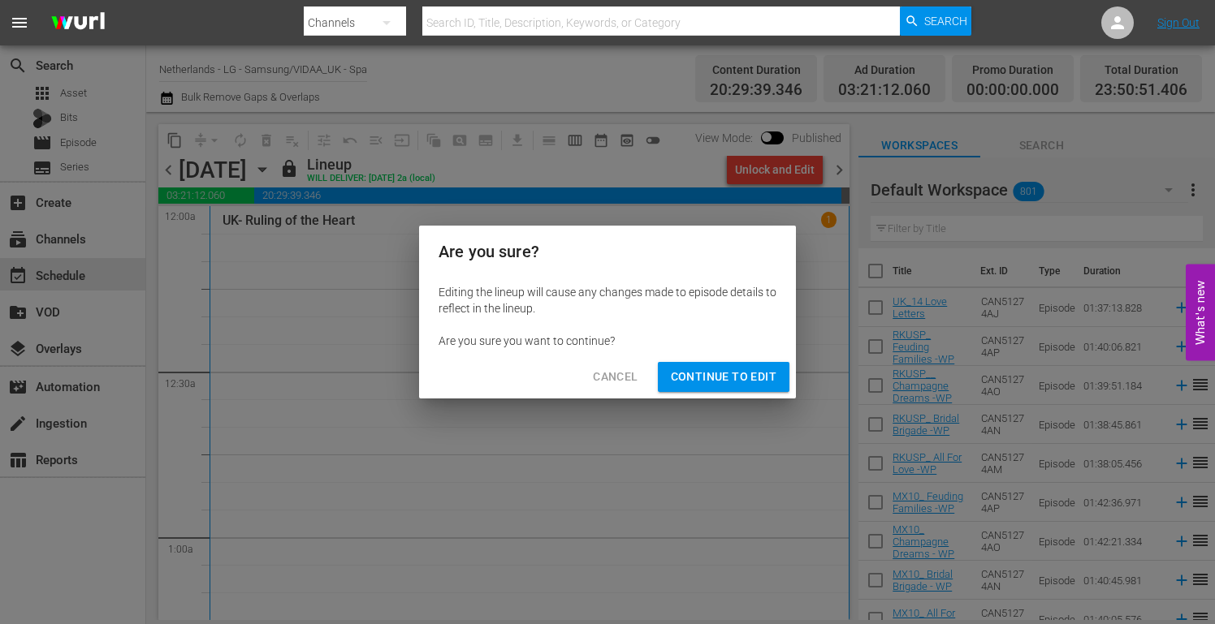
click at [745, 376] on span "Continue to Edit" at bounding box center [724, 377] width 106 height 20
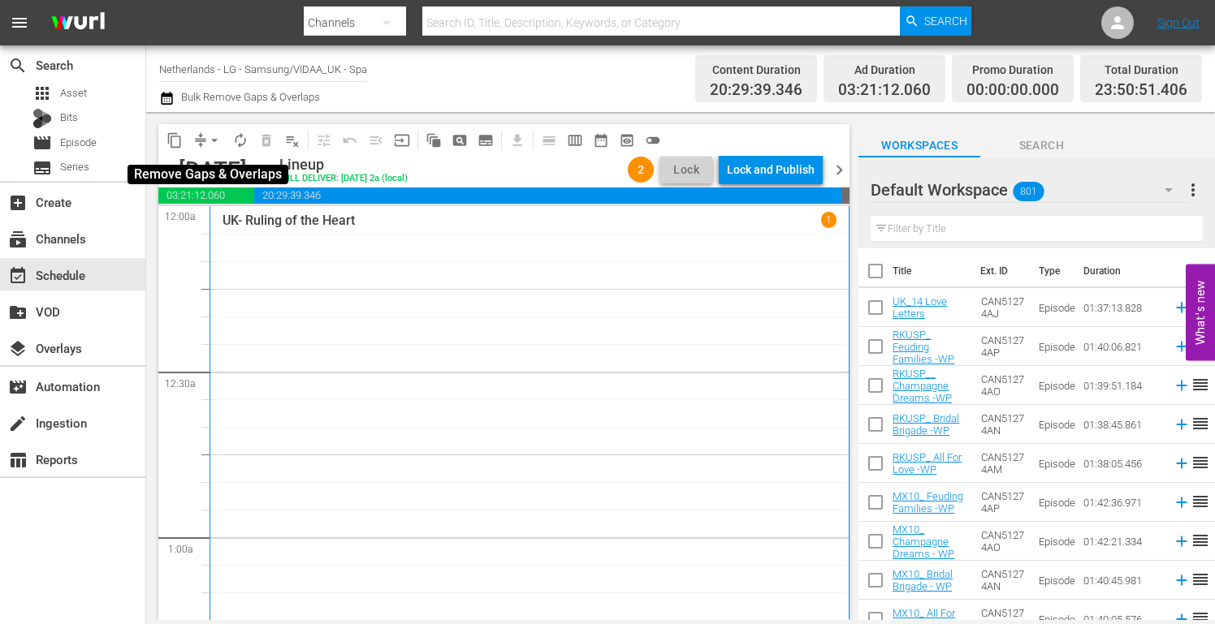
click at [213, 141] on span "arrow_drop_down" at bounding box center [214, 140] width 16 height 16
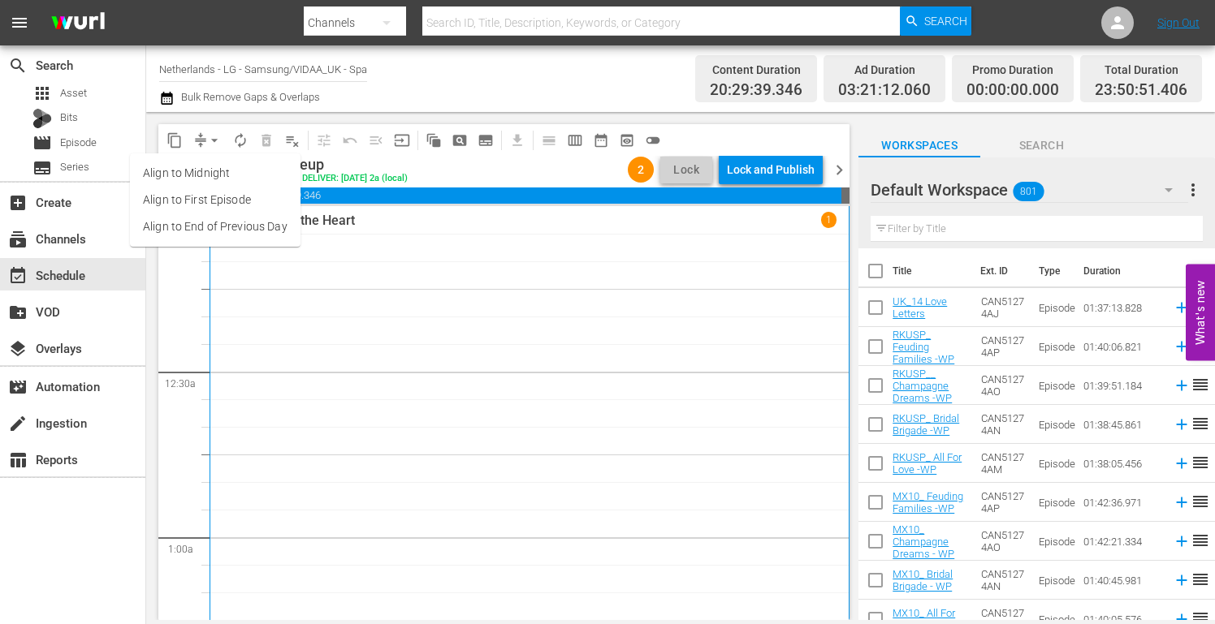
click at [210, 223] on li "Align to End of Previous Day" at bounding box center [215, 227] width 171 height 27
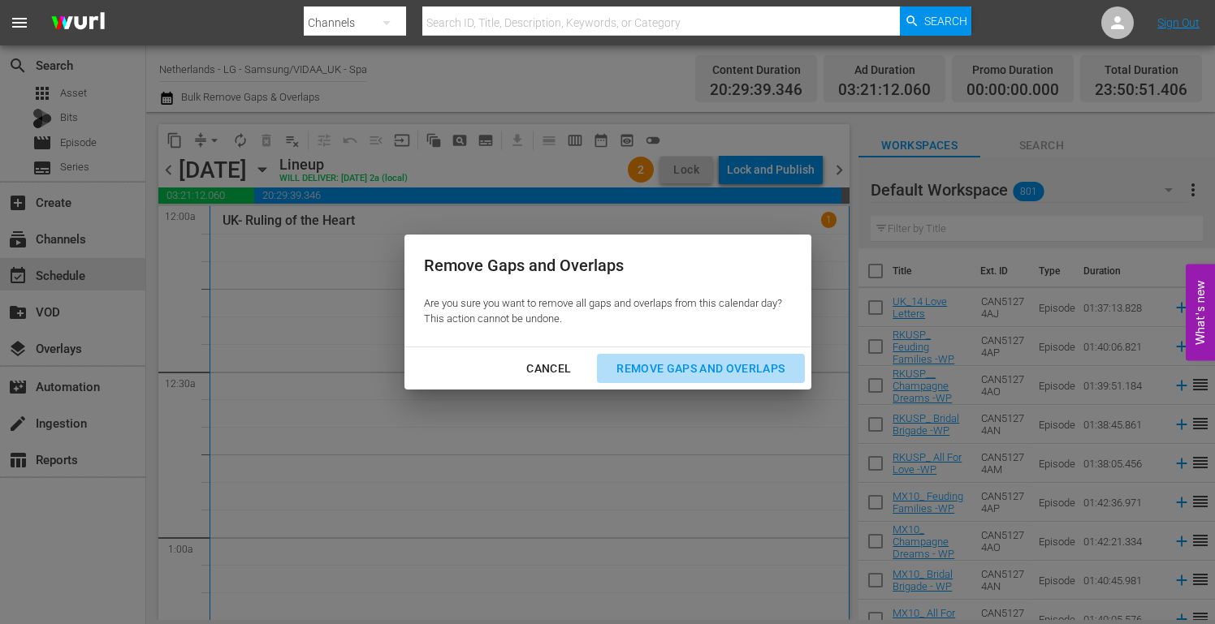
click at [719, 359] on div "Remove Gaps and Overlaps" at bounding box center [700, 369] width 194 height 20
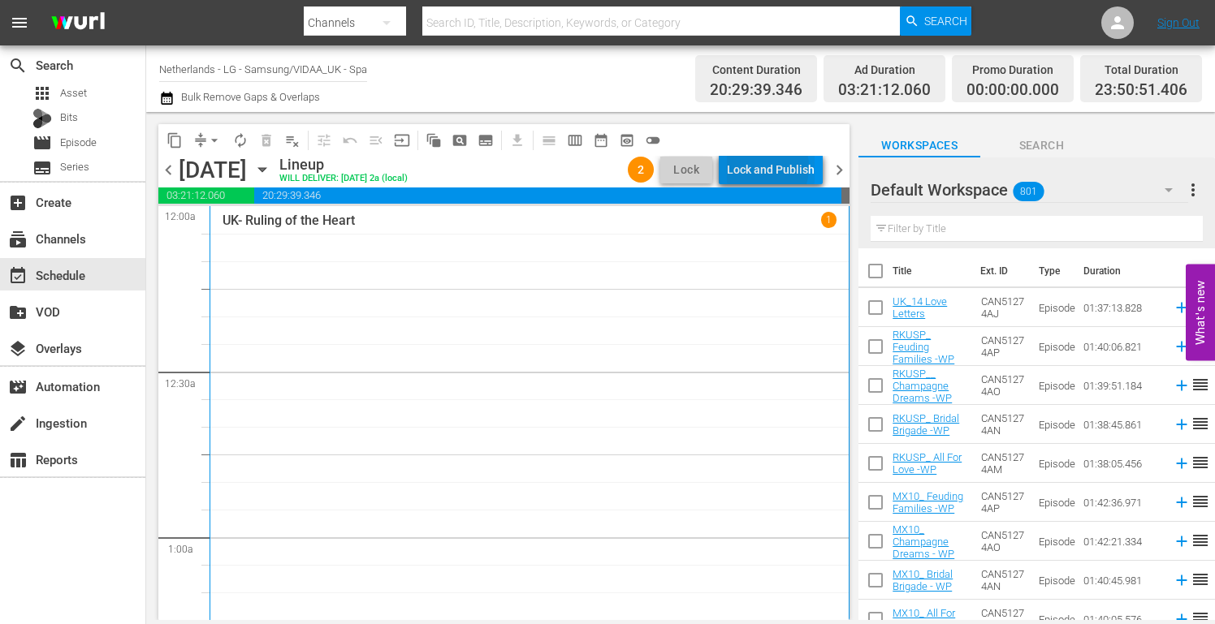
click at [762, 167] on div "Lock and Publish" at bounding box center [771, 169] width 88 height 29
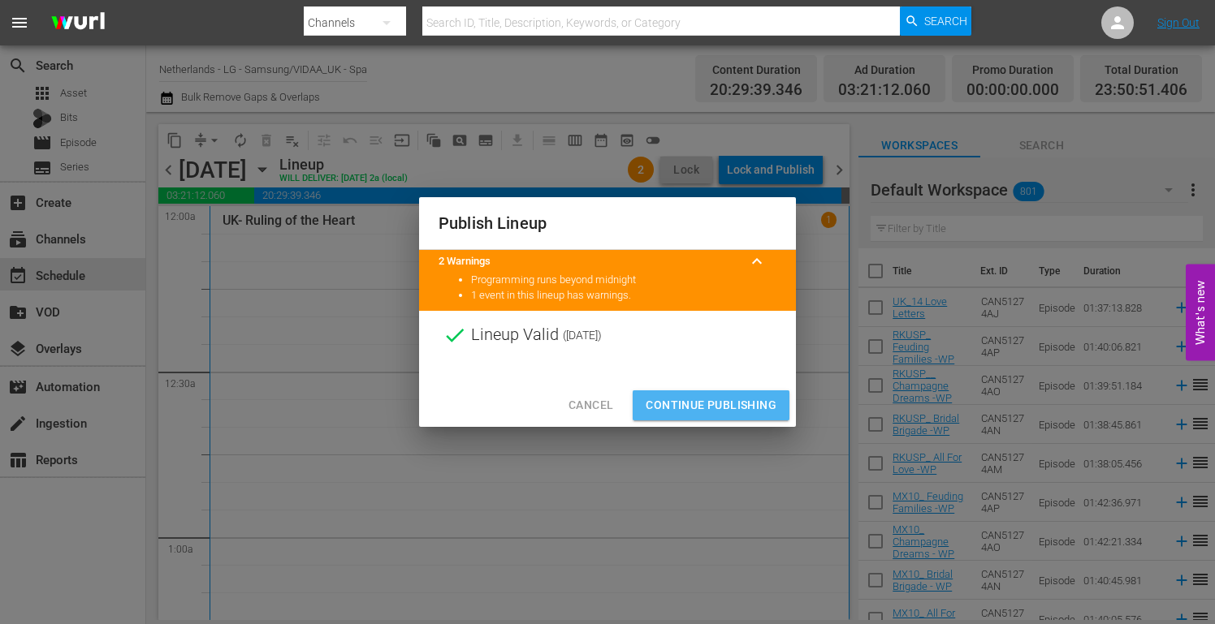
click at [718, 404] on span "Continue Publishing" at bounding box center [711, 405] width 131 height 20
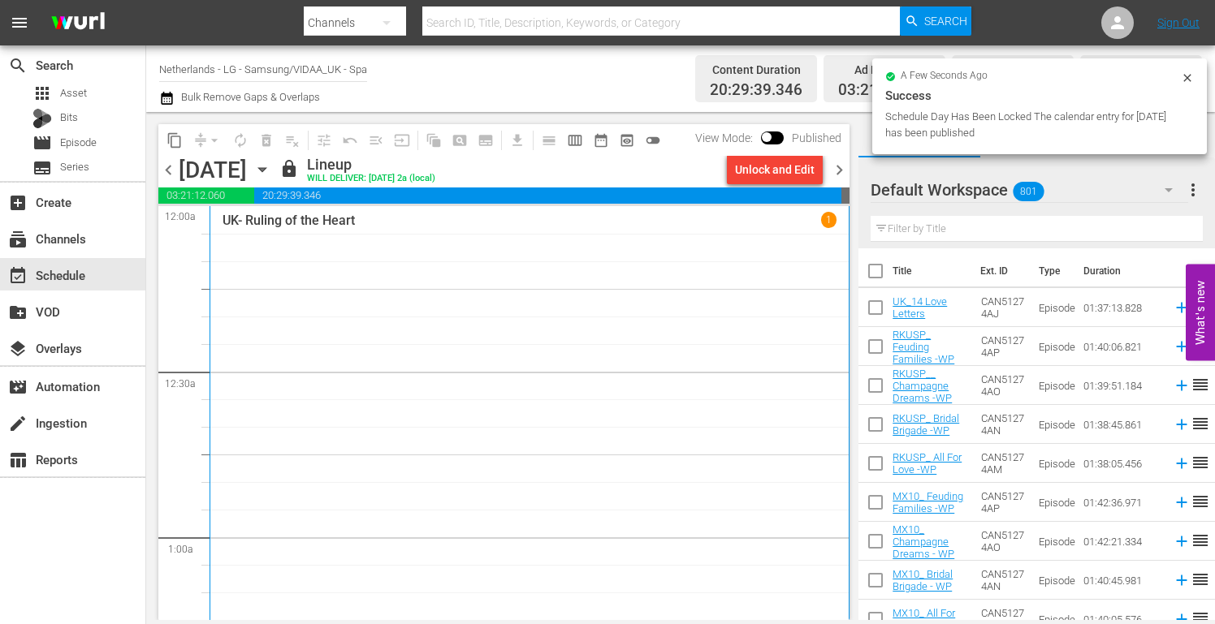
click at [266, 170] on icon "button" at bounding box center [261, 170] width 7 height 4
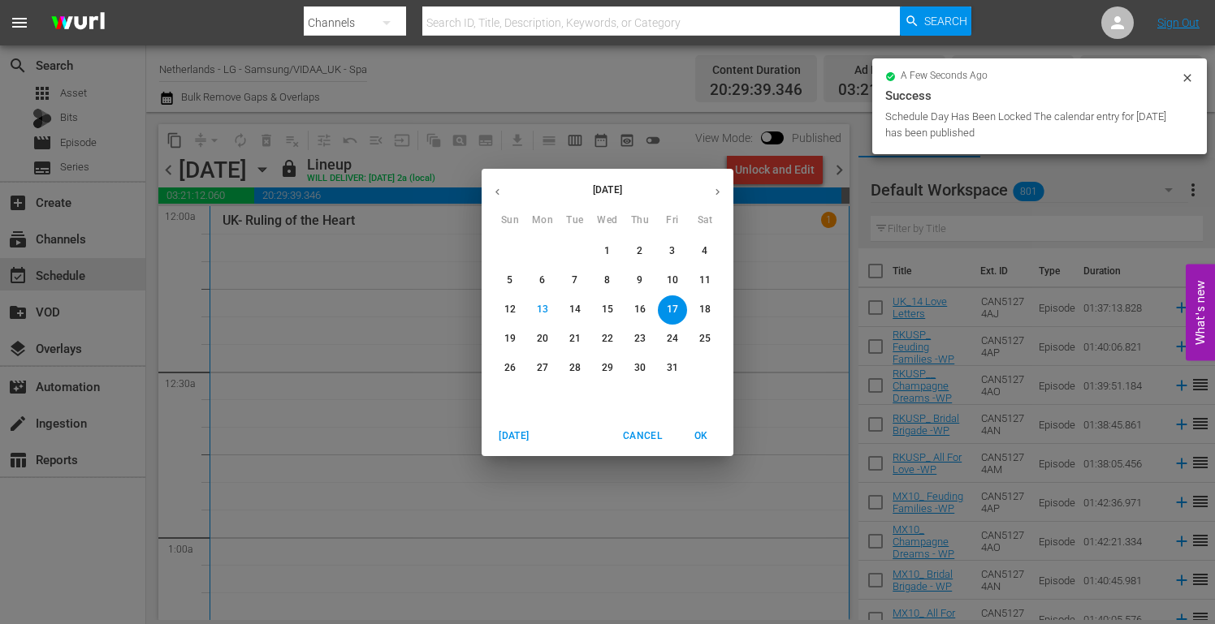
click at [701, 311] on p "18" at bounding box center [704, 310] width 11 height 14
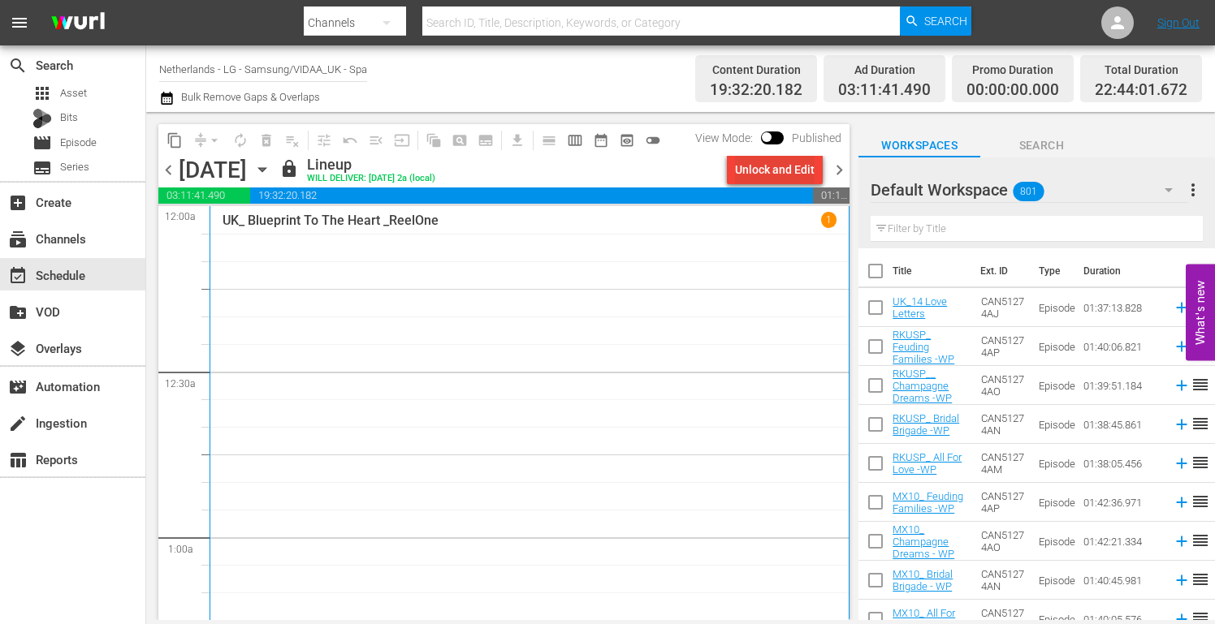
click at [754, 167] on div "Unlock and Edit" at bounding box center [775, 169] width 80 height 29
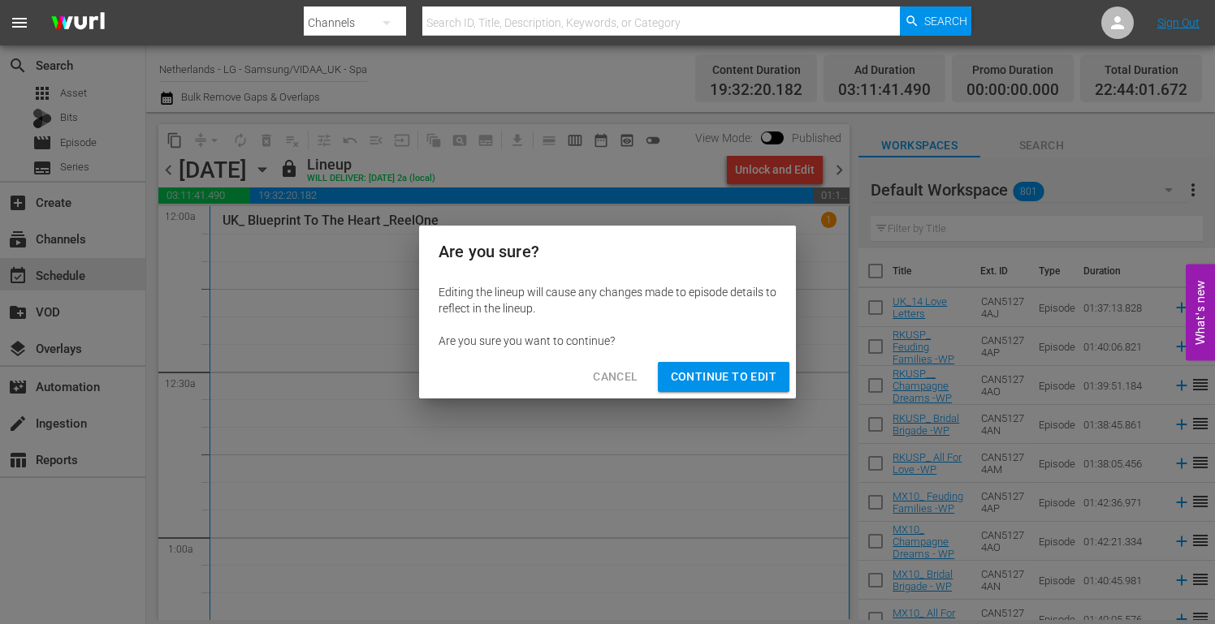
click at [728, 377] on span "Continue to Edit" at bounding box center [724, 377] width 106 height 20
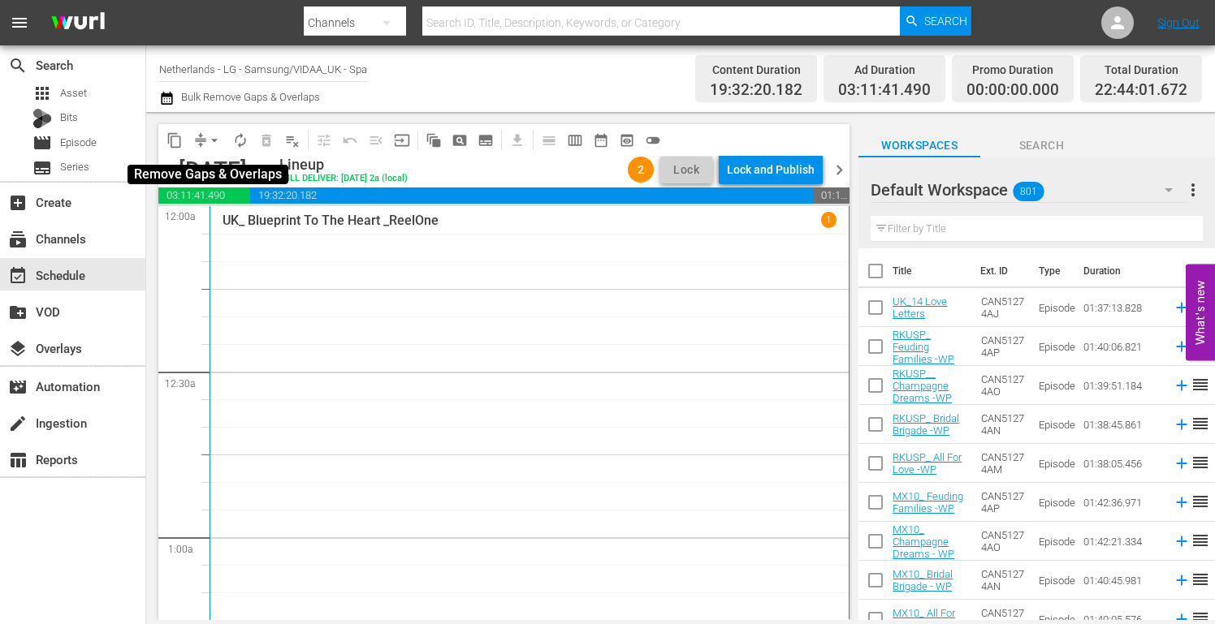
click at [216, 140] on span "arrow_drop_down" at bounding box center [214, 140] width 16 height 16
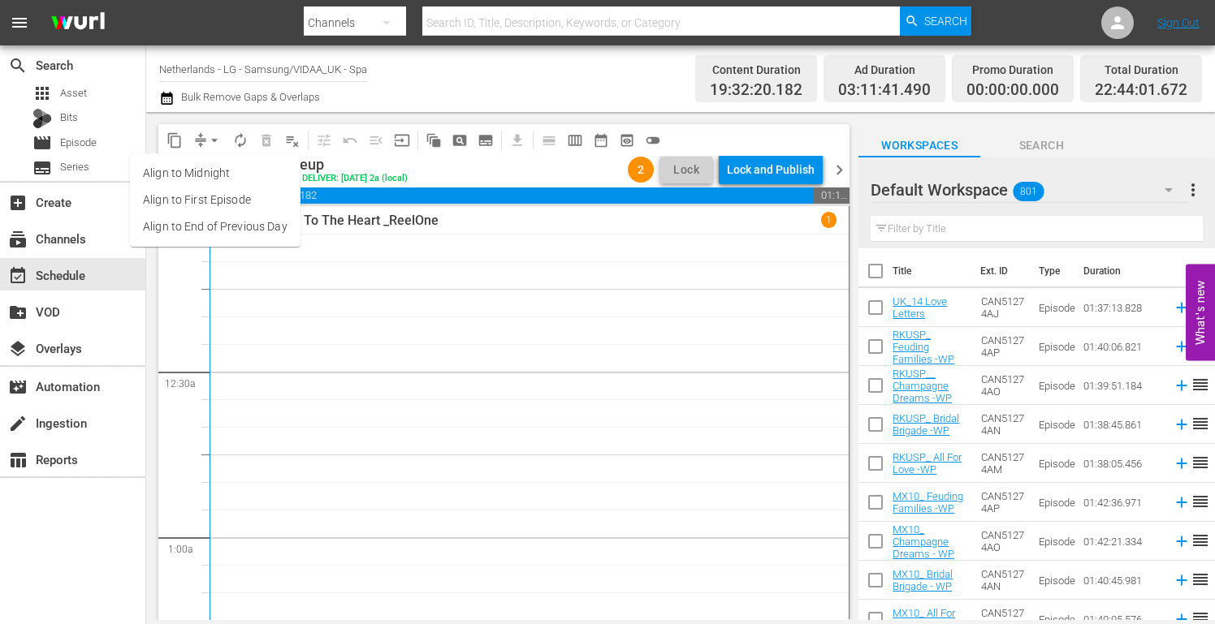
click at [195, 228] on li "Align to End of Previous Day" at bounding box center [215, 227] width 171 height 27
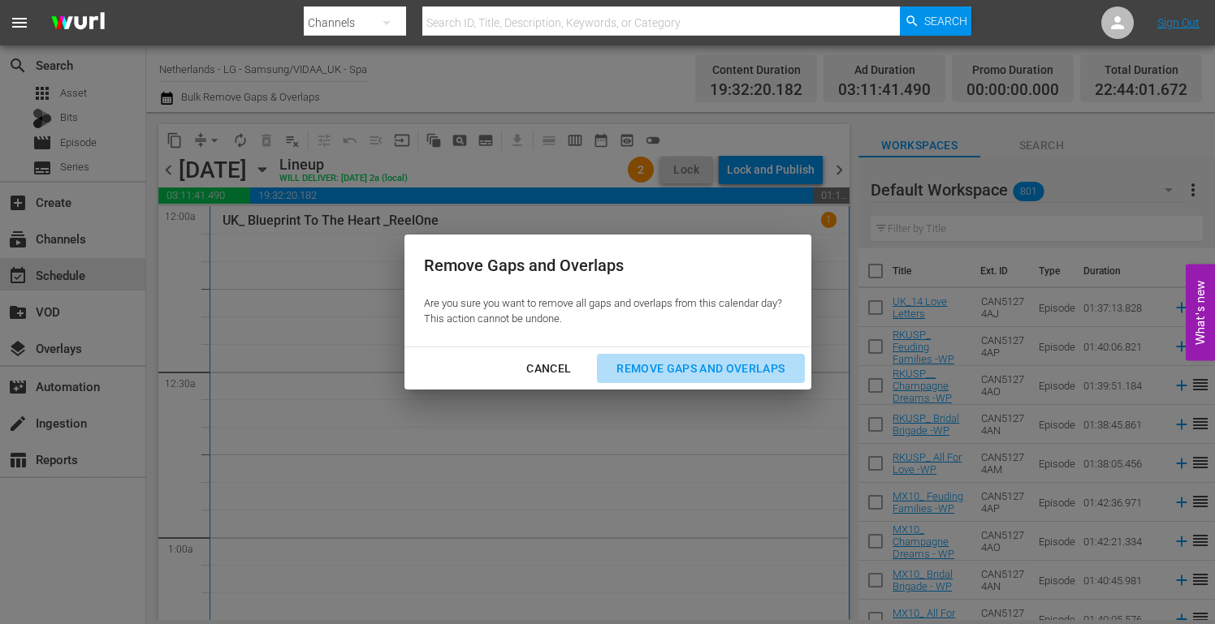
click at [712, 363] on div "Remove Gaps and Overlaps" at bounding box center [700, 369] width 194 height 20
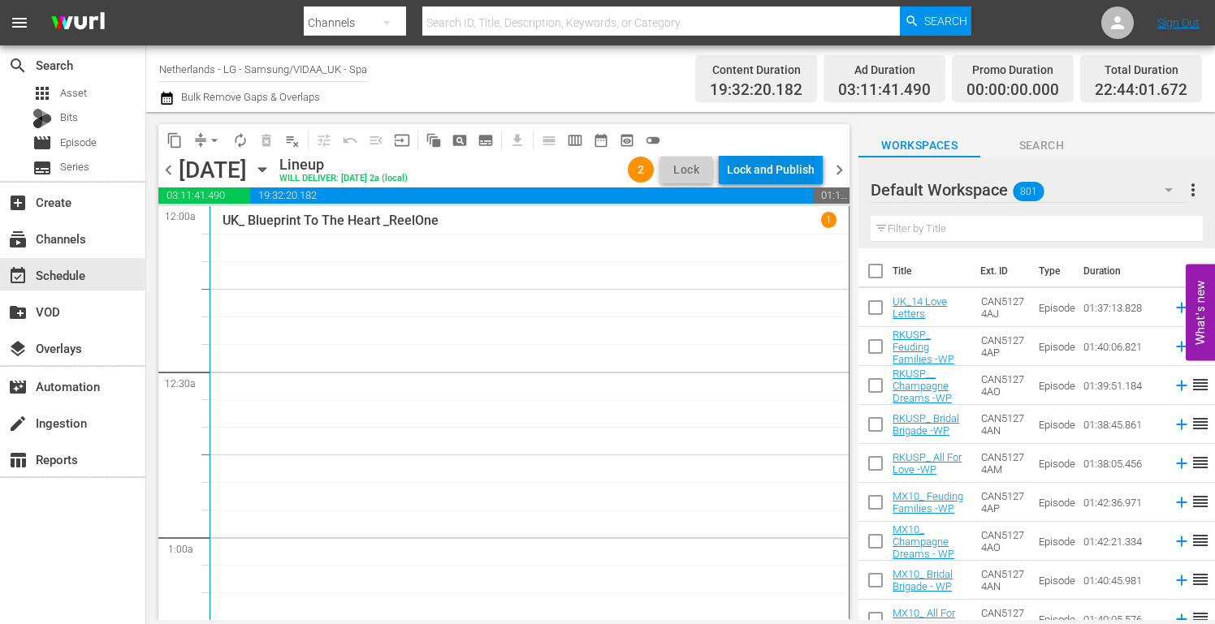
click at [753, 167] on div "Lock and Publish" at bounding box center [771, 169] width 88 height 29
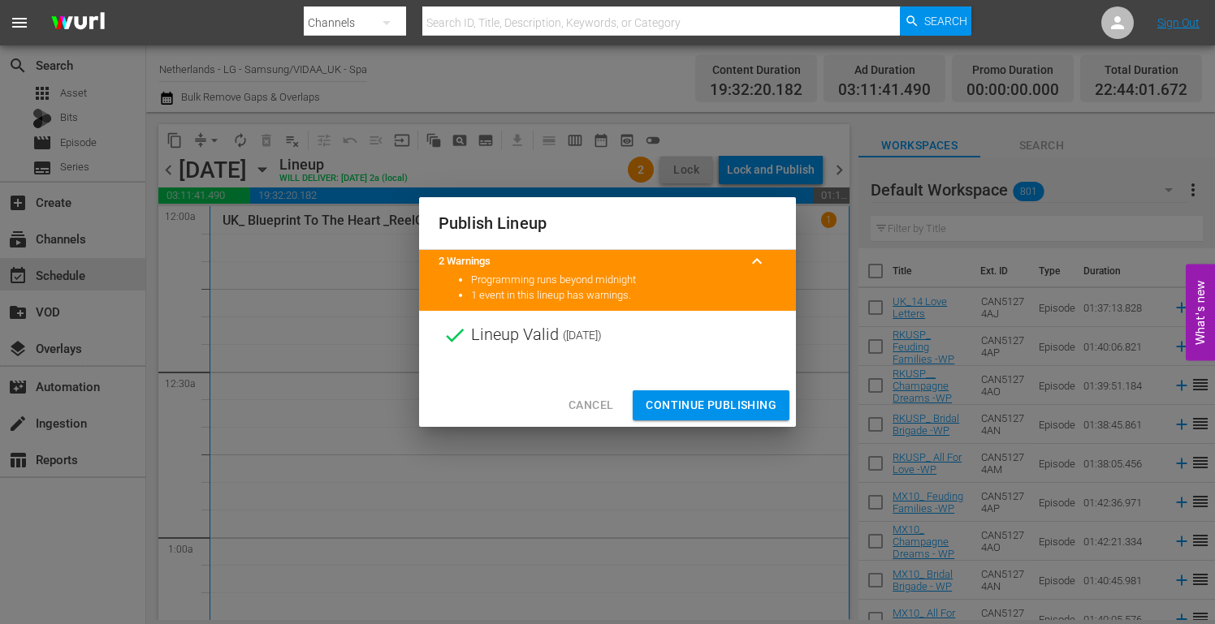
click at [717, 401] on span "Continue Publishing" at bounding box center [711, 405] width 131 height 20
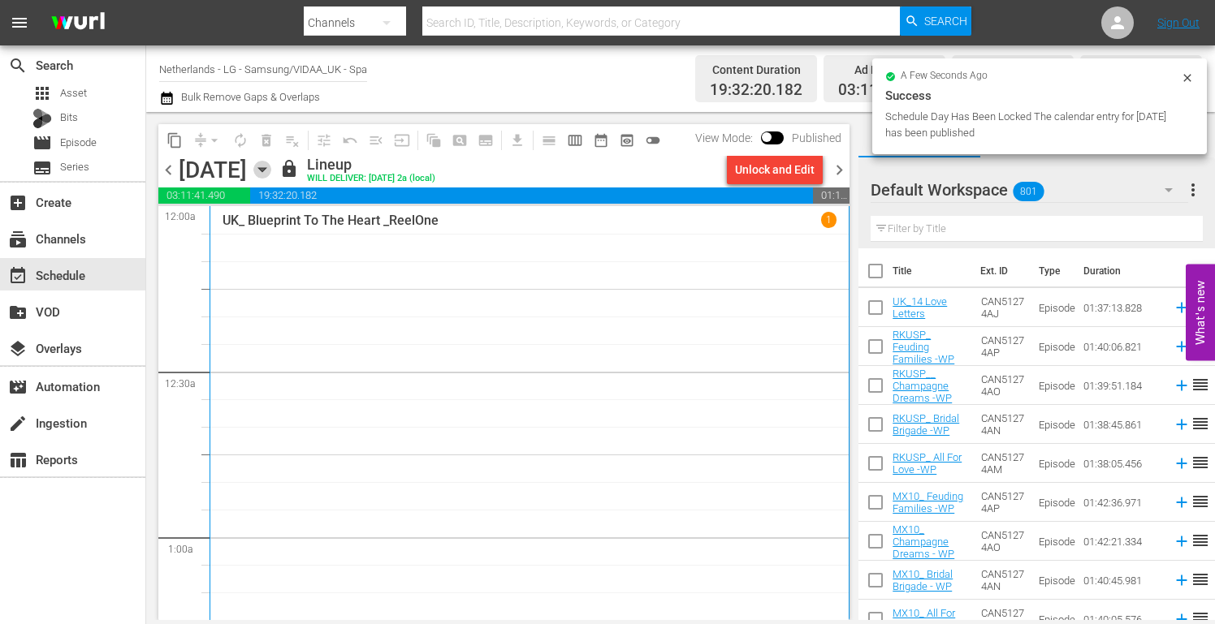
click at [266, 169] on icon "button" at bounding box center [261, 170] width 7 height 4
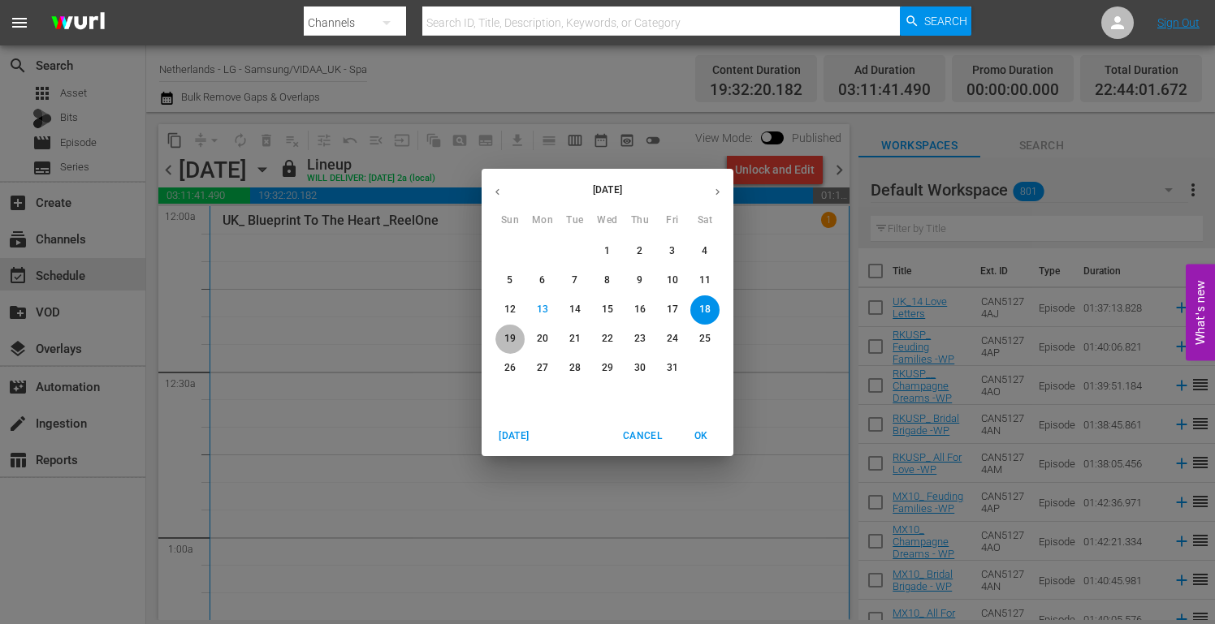
click at [515, 337] on p "19" at bounding box center [509, 339] width 11 height 14
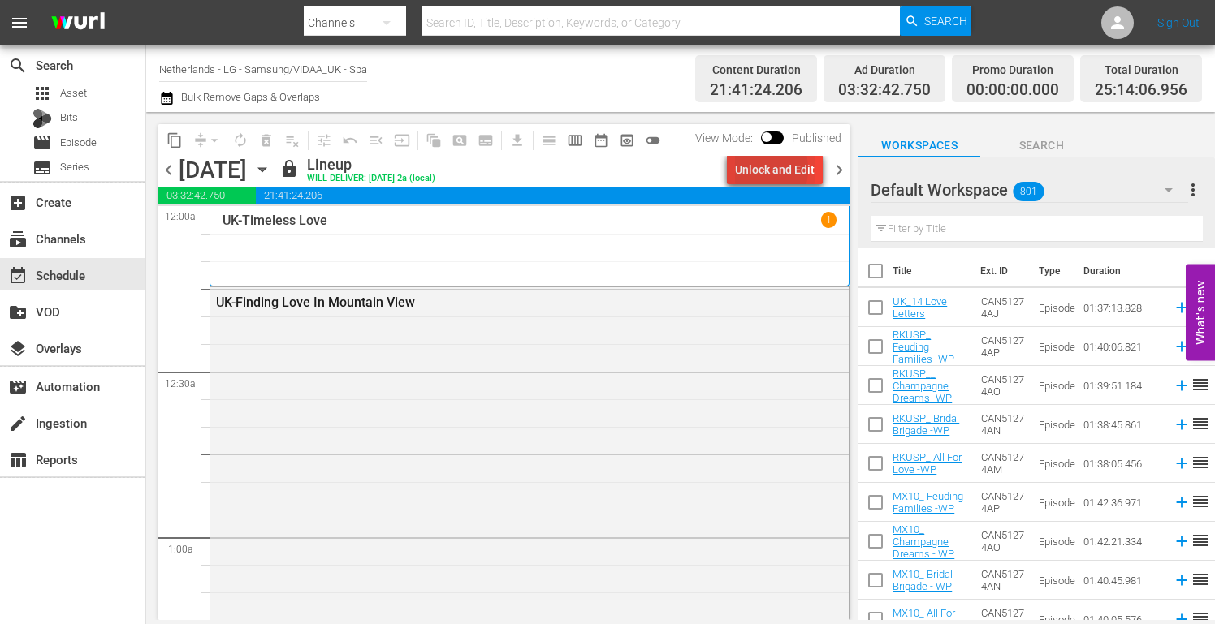
click at [757, 169] on div "Unlock and Edit" at bounding box center [775, 169] width 80 height 29
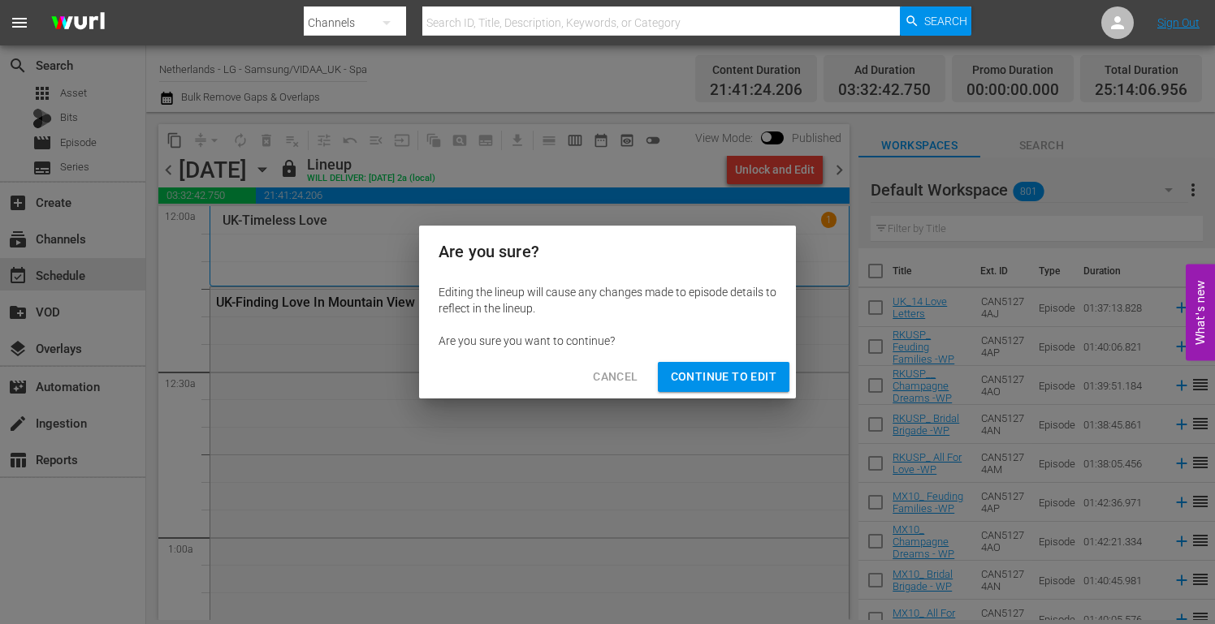
click at [726, 378] on span "Continue to Edit" at bounding box center [724, 377] width 106 height 20
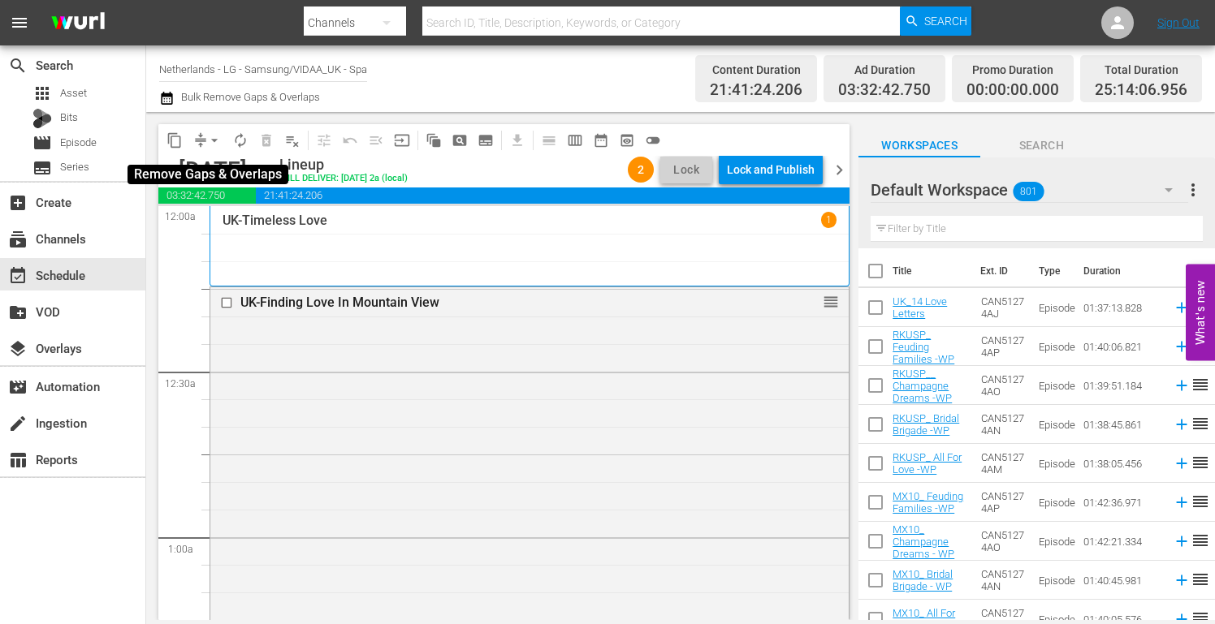
click at [218, 142] on span "arrow_drop_down" at bounding box center [214, 140] width 16 height 16
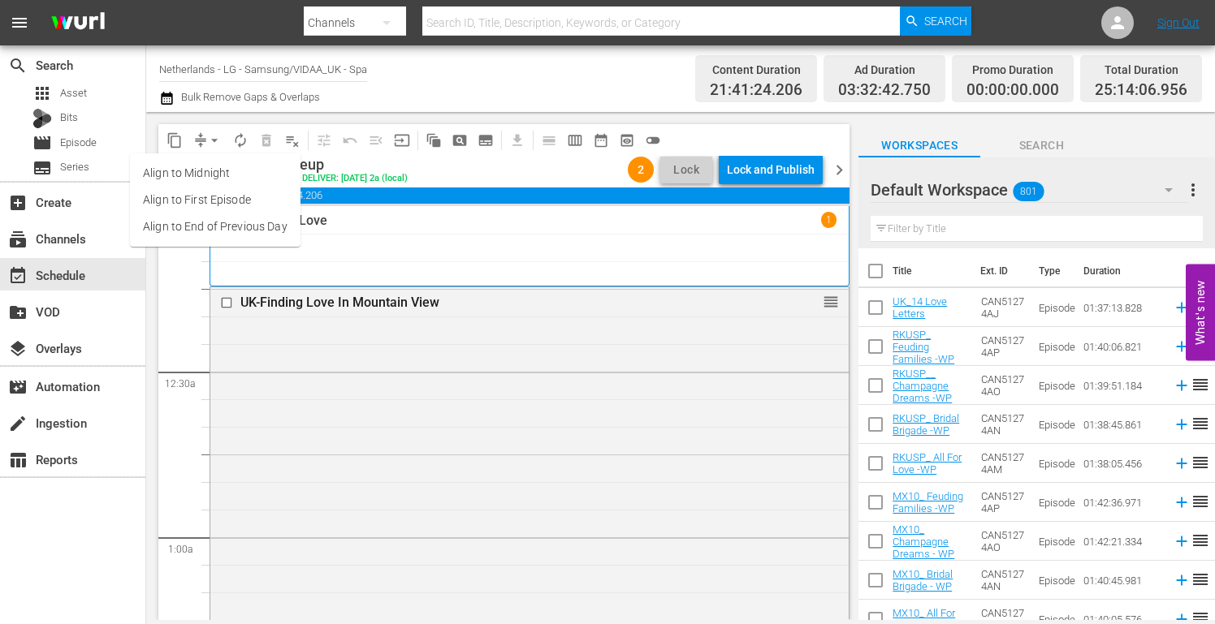
click at [238, 227] on li "Align to End of Previous Day" at bounding box center [215, 227] width 171 height 27
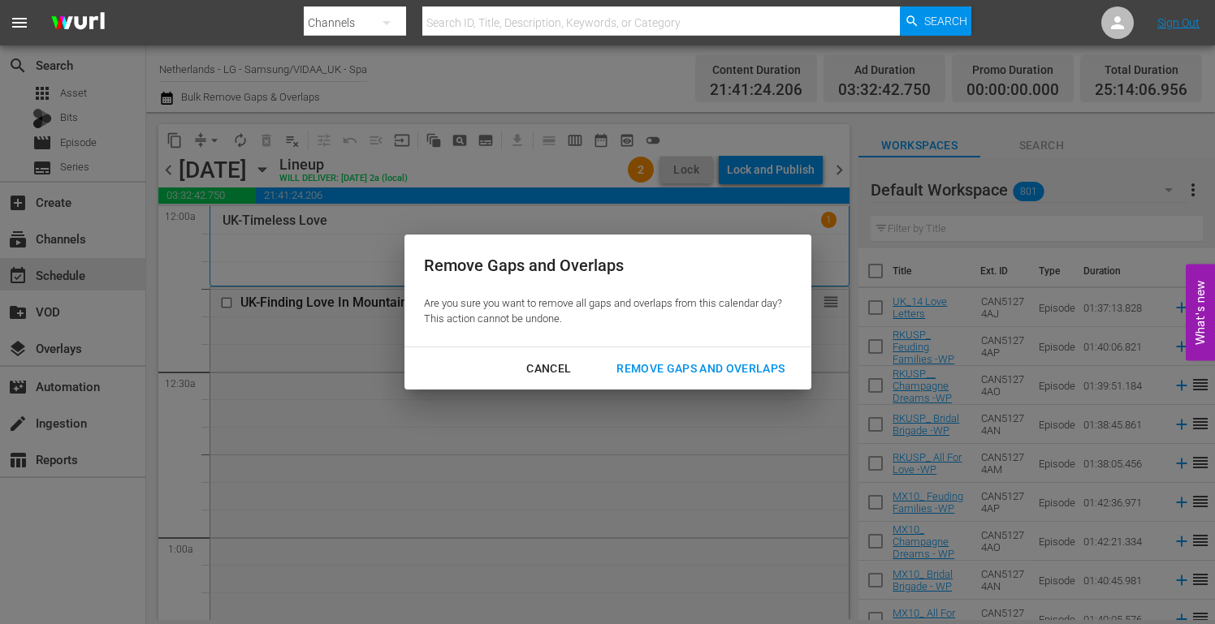
click at [736, 369] on div "Remove Gaps and Overlaps" at bounding box center [700, 369] width 194 height 20
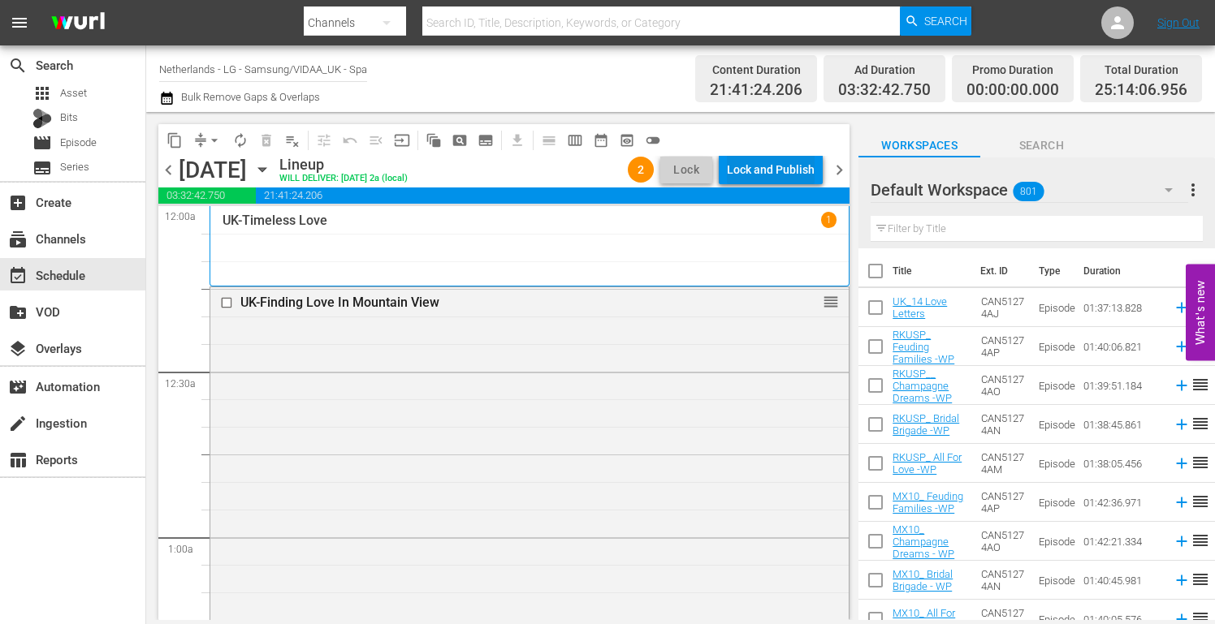
click at [750, 169] on div "Lock and Publish" at bounding box center [771, 169] width 88 height 29
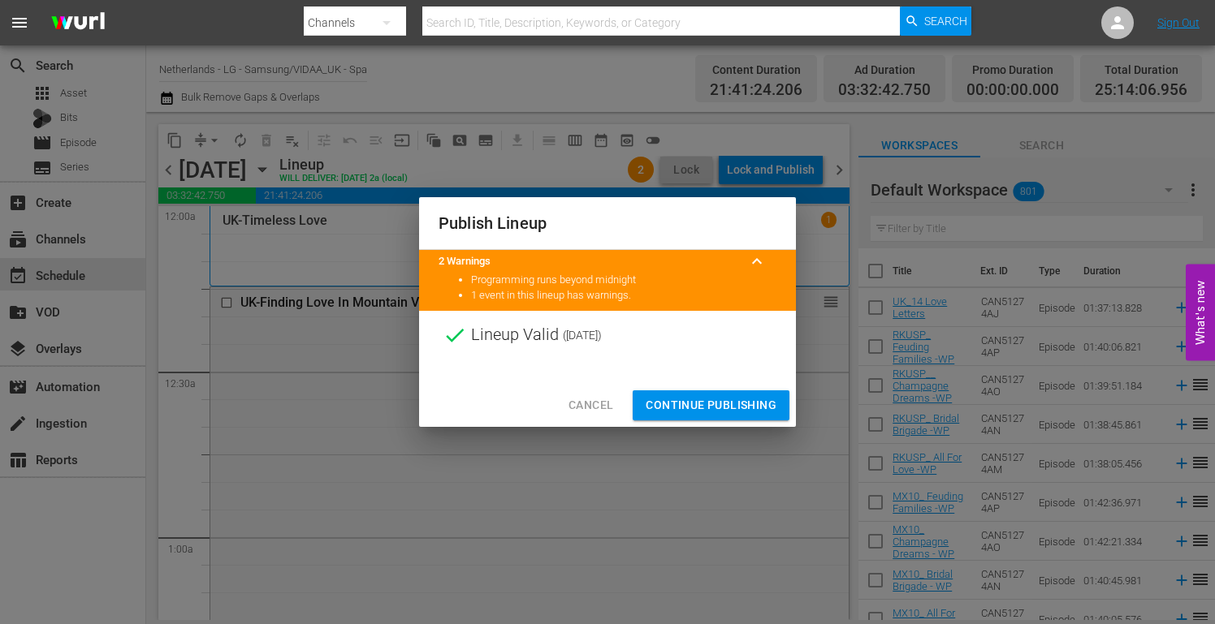
click at [736, 396] on span "Continue Publishing" at bounding box center [711, 405] width 131 height 20
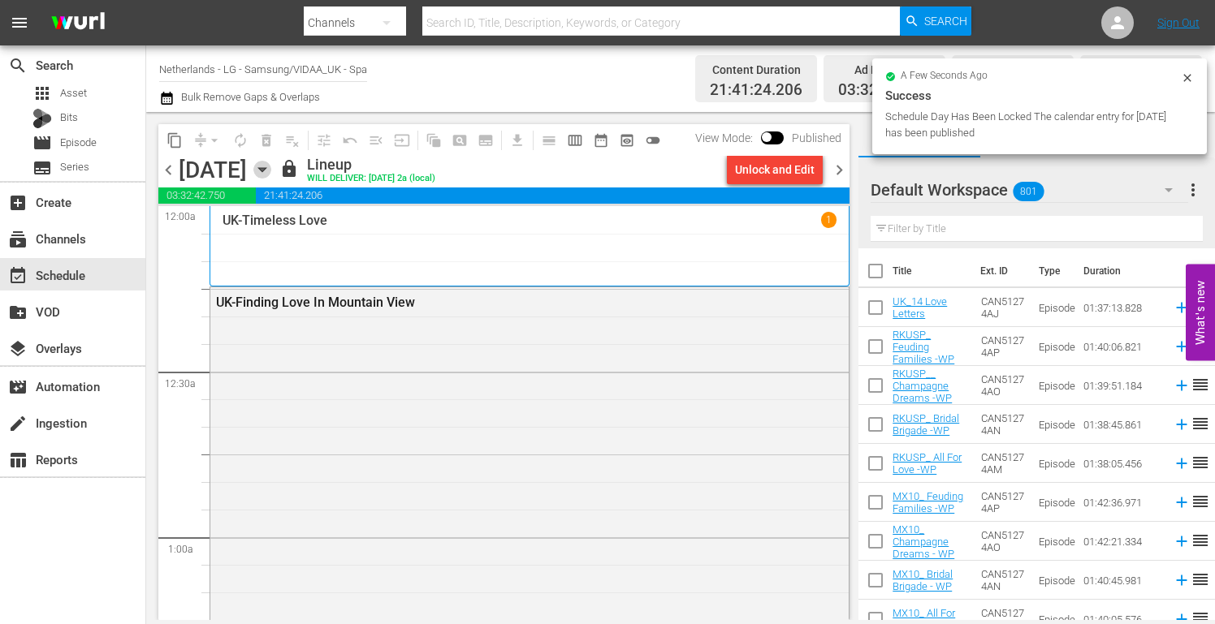
click at [271, 168] on icon "button" at bounding box center [262, 170] width 18 height 18
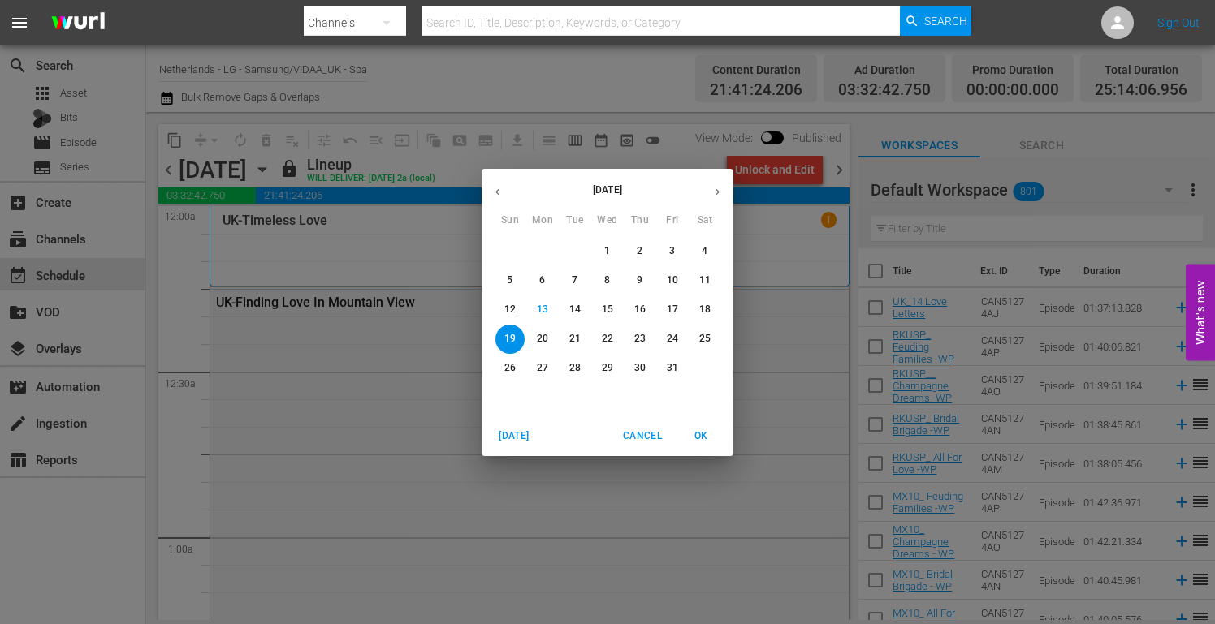
click at [572, 305] on p "14" at bounding box center [574, 310] width 11 height 14
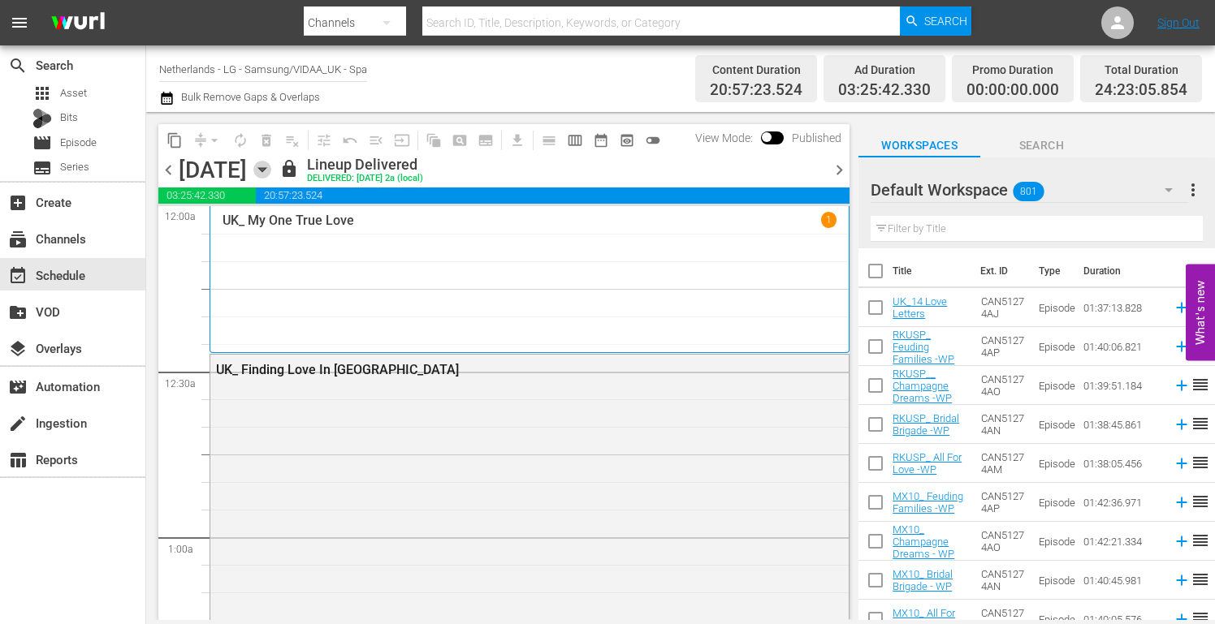
click at [271, 172] on icon "button" at bounding box center [262, 170] width 18 height 18
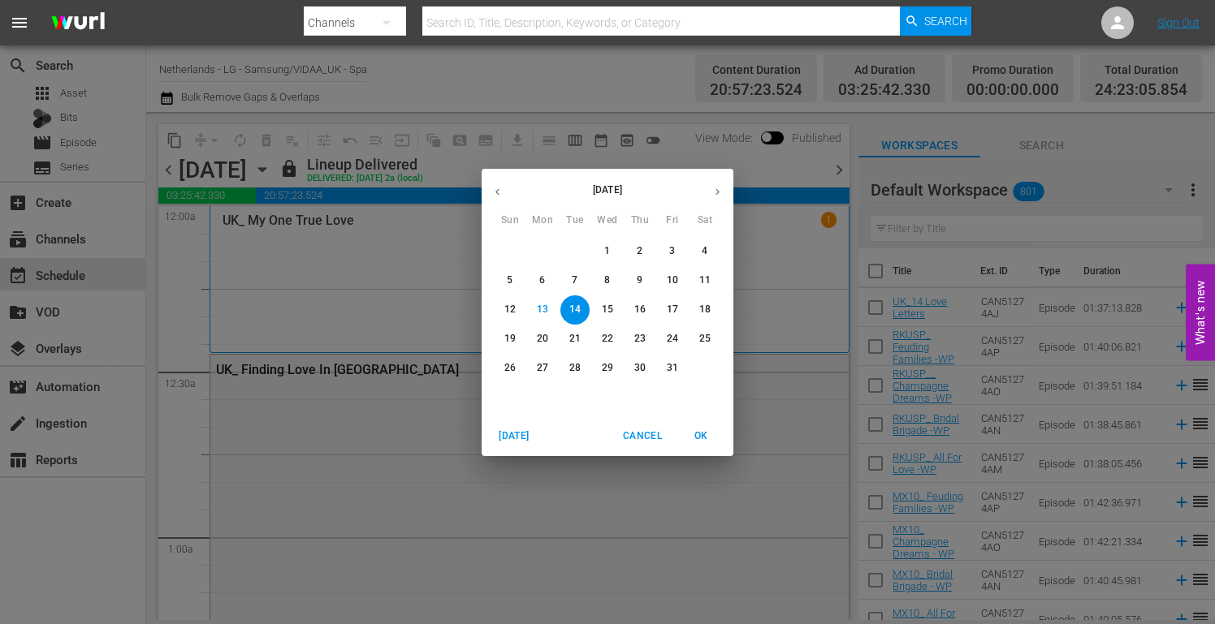
click at [607, 308] on p "15" at bounding box center [607, 310] width 11 height 14
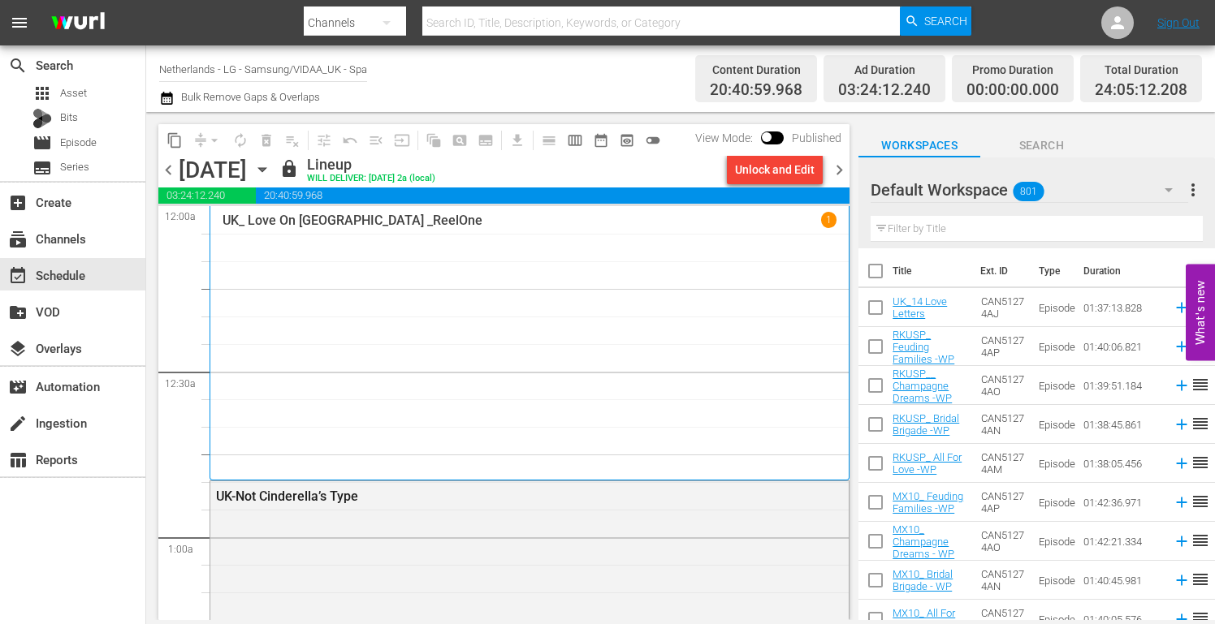
click at [271, 167] on icon "button" at bounding box center [262, 170] width 18 height 18
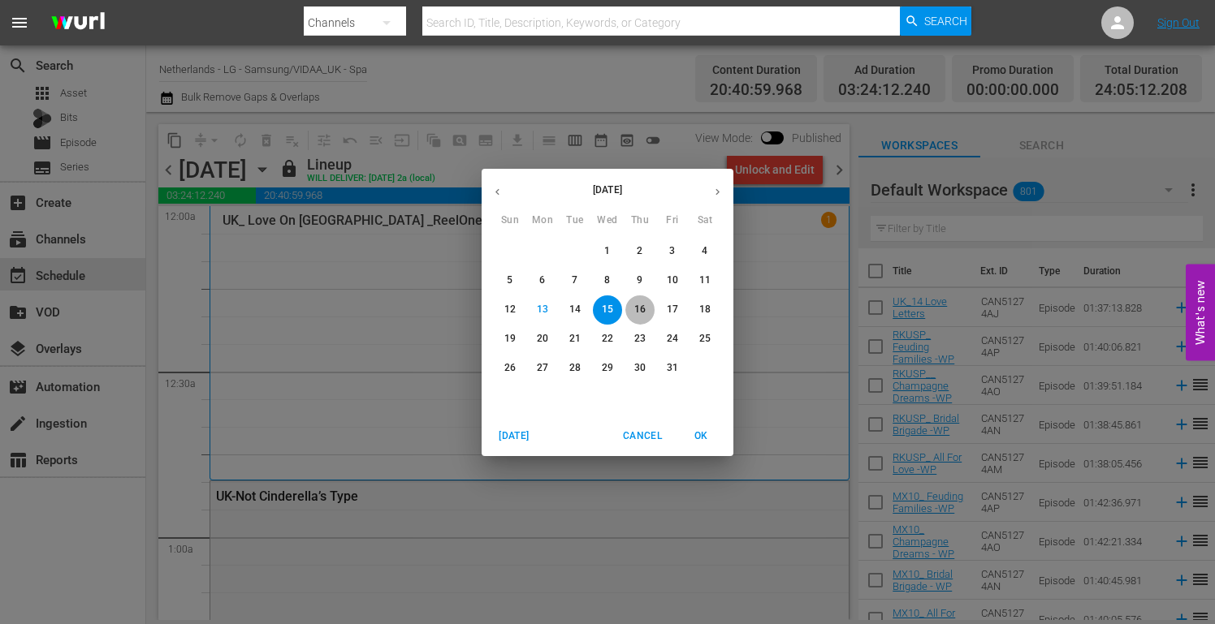
click at [641, 306] on p "16" at bounding box center [639, 310] width 11 height 14
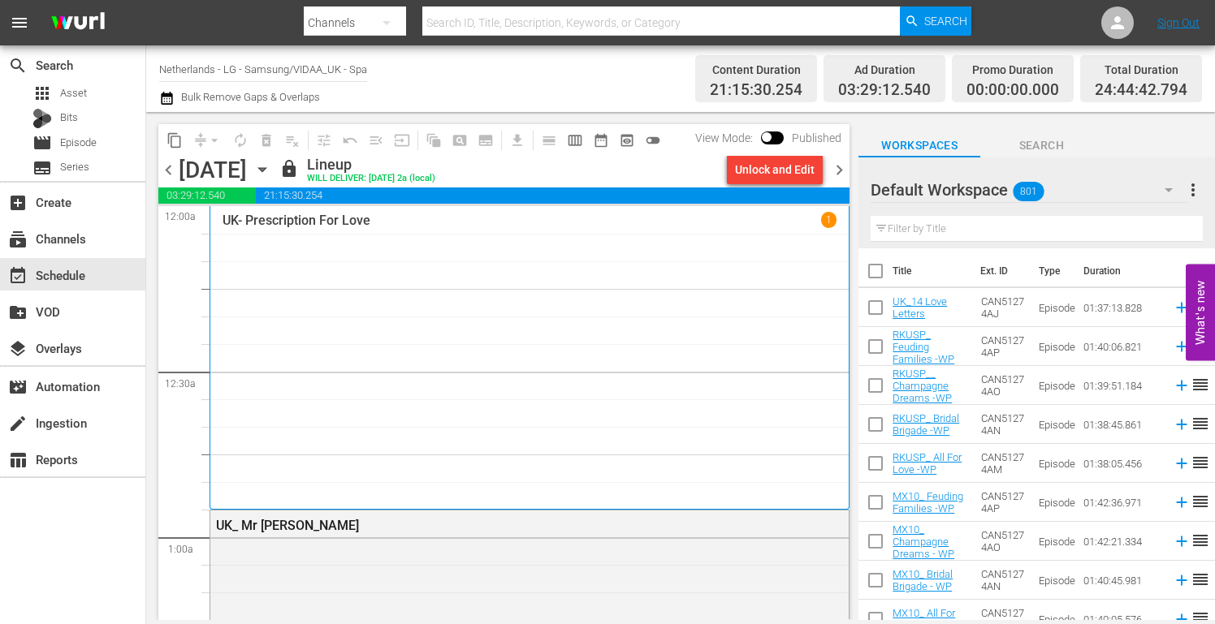
click at [271, 169] on icon "button" at bounding box center [262, 170] width 18 height 18
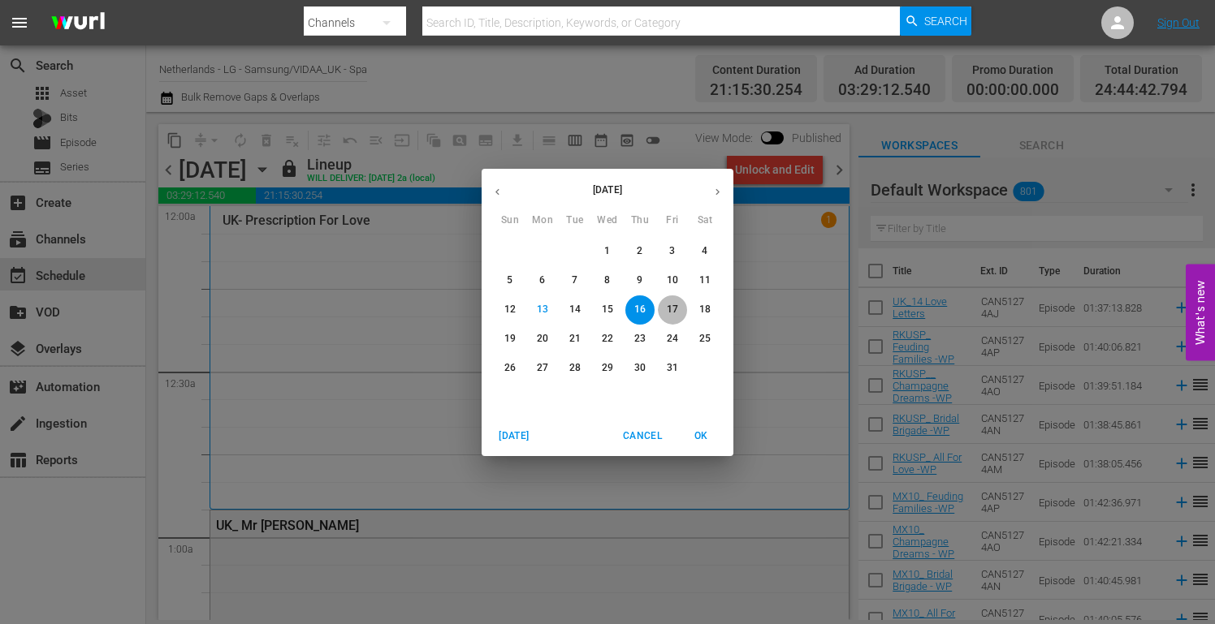
click at [671, 307] on p "17" at bounding box center [672, 310] width 11 height 14
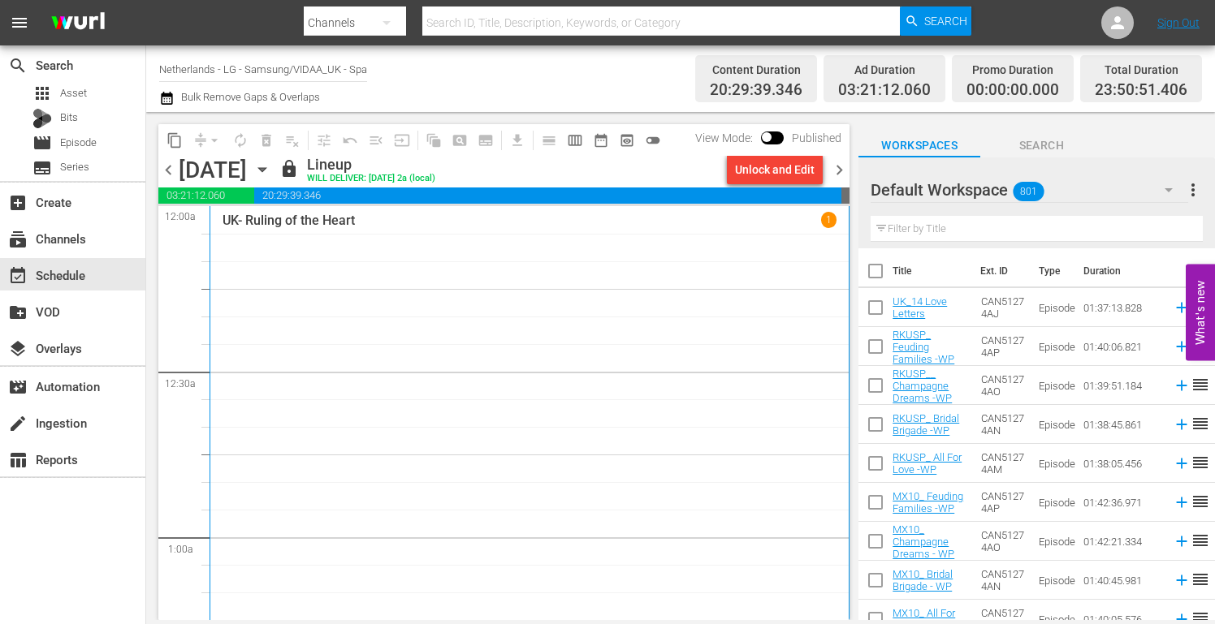
click at [266, 171] on icon "button" at bounding box center [261, 170] width 7 height 4
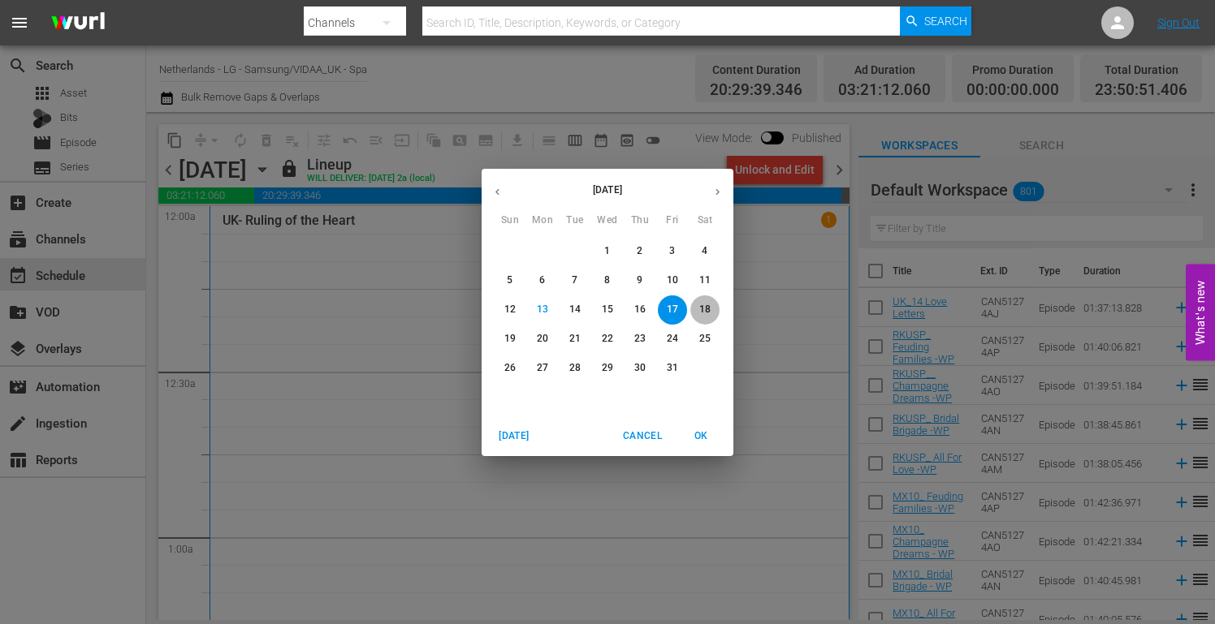
click at [710, 305] on p "18" at bounding box center [704, 310] width 11 height 14
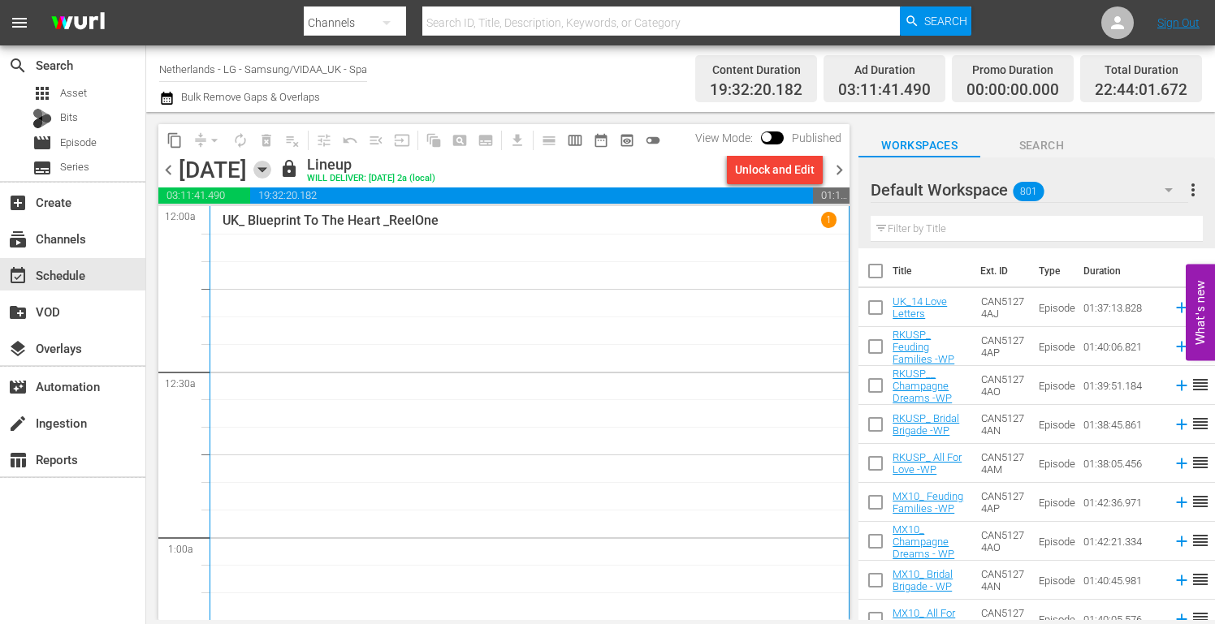
click at [271, 172] on icon "button" at bounding box center [262, 170] width 18 height 18
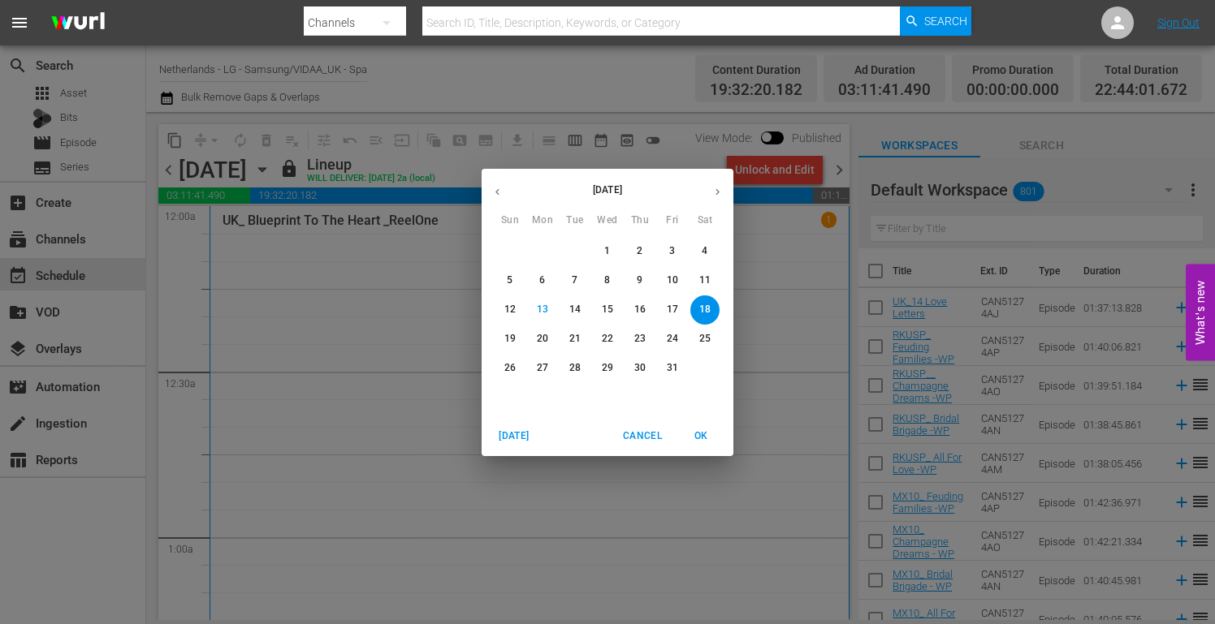
click at [507, 339] on p "19" at bounding box center [509, 339] width 11 height 14
